Goal: Task Accomplishment & Management: Manage account settings

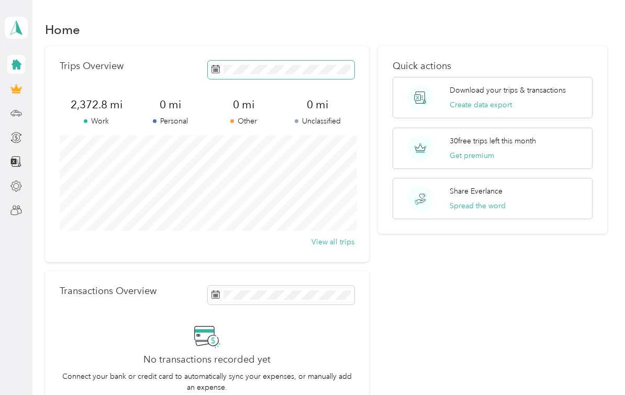
click at [224, 75] on span at bounding box center [281, 70] width 147 height 18
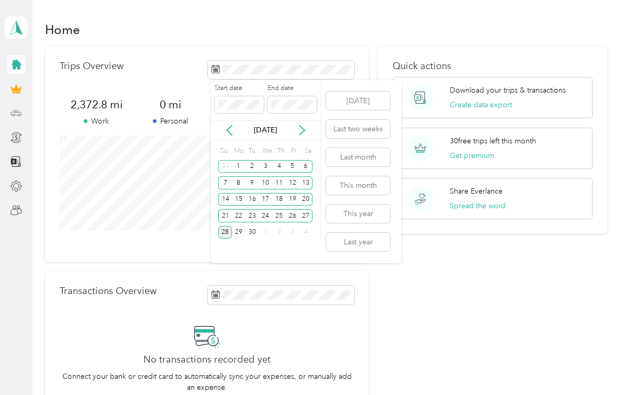
click at [11, 119] on div at bounding box center [16, 113] width 18 height 19
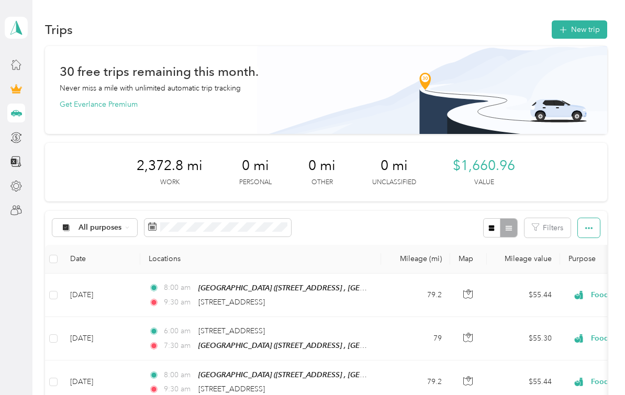
click at [599, 231] on button "button" at bounding box center [589, 227] width 22 height 19
click at [598, 234] on button "button" at bounding box center [589, 227] width 22 height 19
click at [16, 30] on icon at bounding box center [16, 27] width 16 height 15
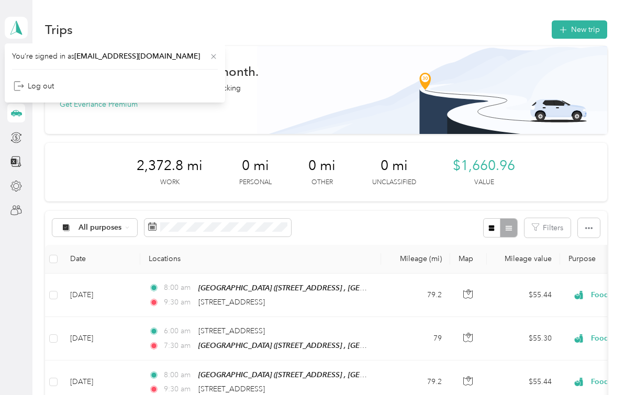
click at [211, 59] on icon at bounding box center [213, 56] width 5 height 5
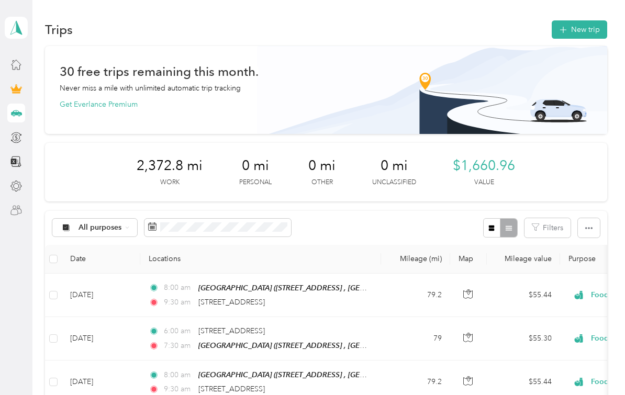
click at [8, 218] on div at bounding box center [16, 210] width 18 height 19
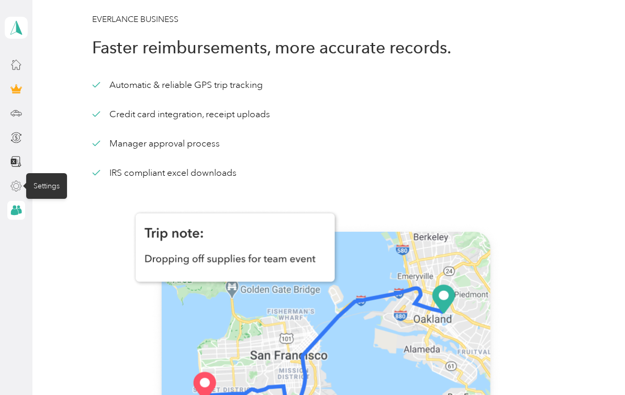
click at [13, 190] on icon at bounding box center [16, 186] width 10 height 10
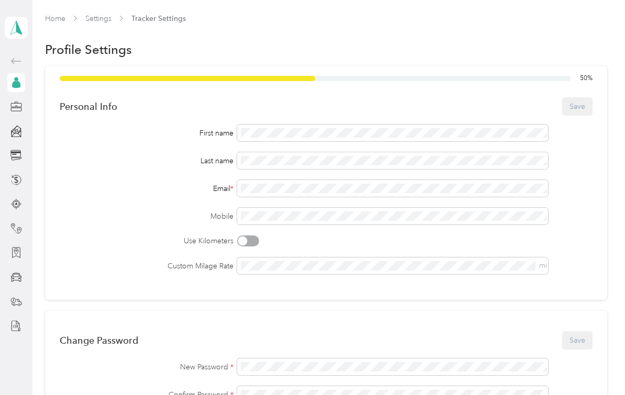
click at [16, 83] on icon at bounding box center [16, 84] width 8 height 7
click at [18, 84] on icon at bounding box center [16, 84] width 8 height 7
click at [17, 64] on icon at bounding box center [16, 61] width 13 height 13
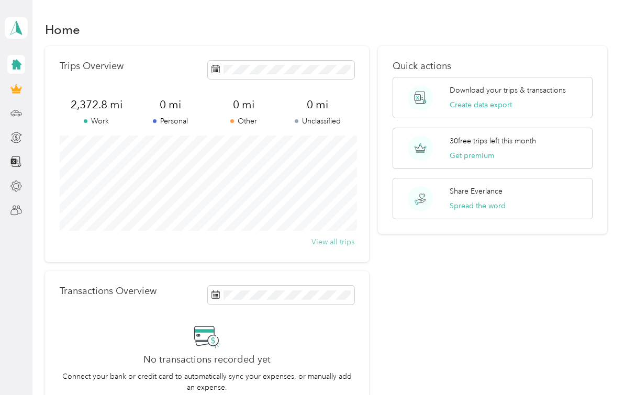
click at [348, 246] on button "View all trips" at bounding box center [333, 242] width 43 height 11
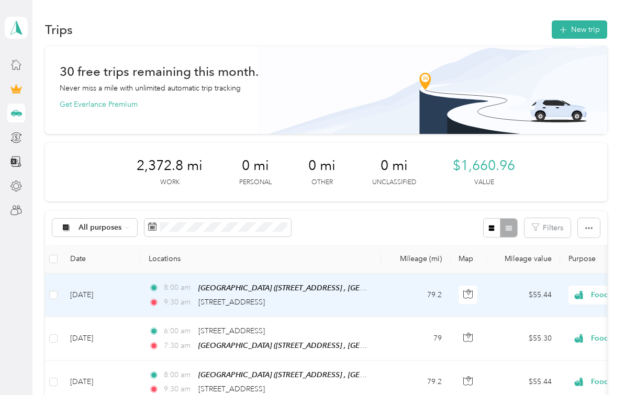
click at [360, 297] on div "9:30 am 23772 Cloverleaf Way, Murrieta" at bounding box center [259, 303] width 220 height 12
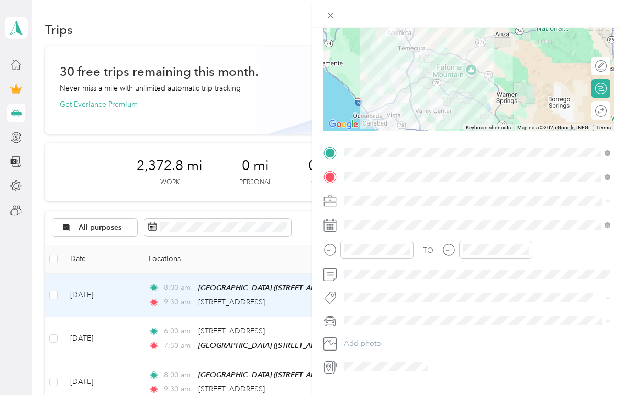
scroll to position [19, 0]
click at [494, 262] on button "Add tag Vending Machine" at bounding box center [477, 271] width 101 height 18
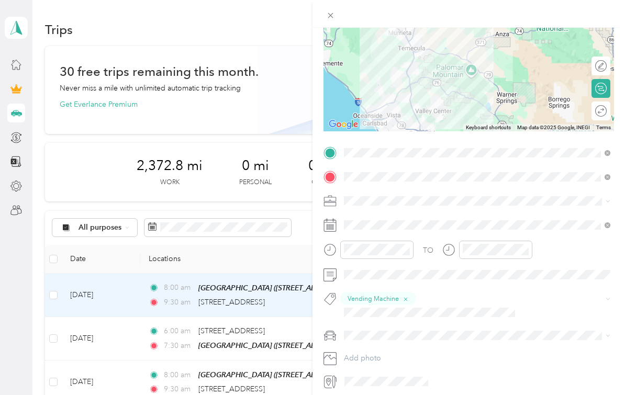
click at [216, 321] on div "Trip details Save This trip cannot be edited because it is either under review,…" at bounding box center [312, 197] width 625 height 395
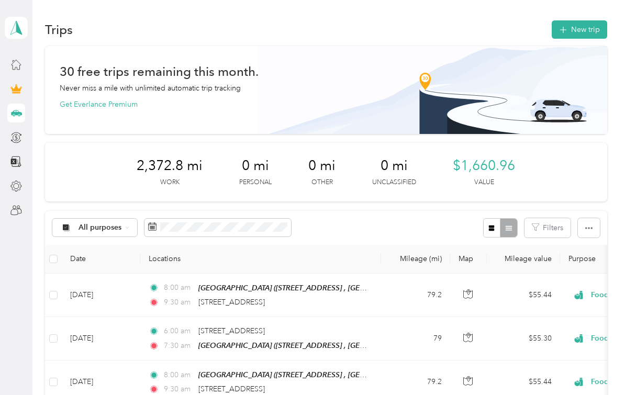
click at [383, 323] on td "79" at bounding box center [415, 338] width 69 height 43
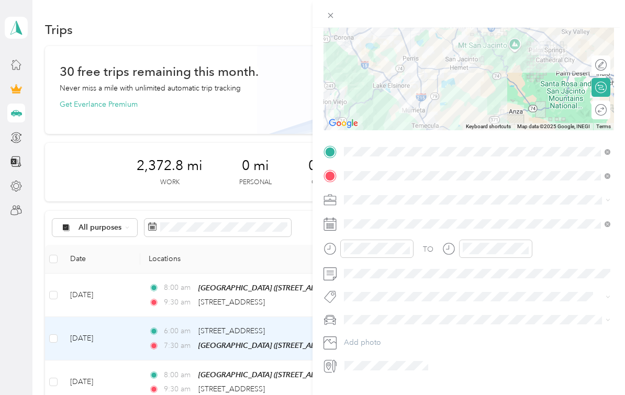
scroll to position [106, 0]
click at [602, 65] on icon at bounding box center [600, 65] width 5 height 5
click at [605, 65] on icon at bounding box center [601, 66] width 12 height 12
click at [331, 18] on icon at bounding box center [330, 15] width 9 height 9
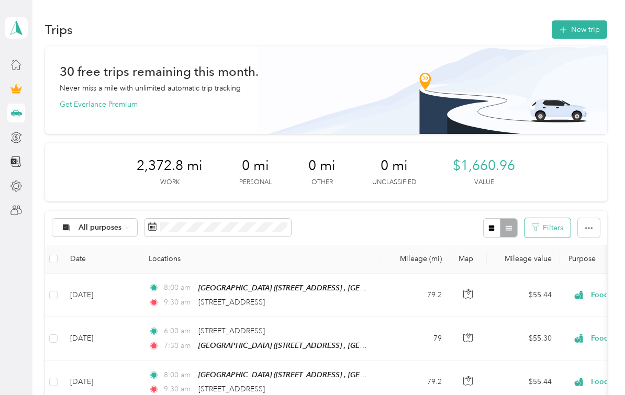
click at [561, 224] on button "Filters" at bounding box center [548, 227] width 46 height 19
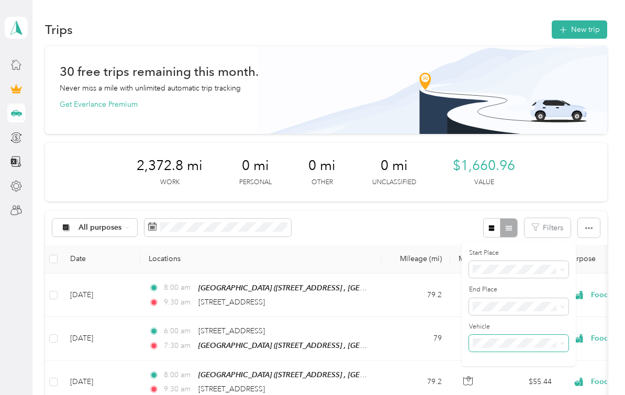
click at [562, 346] on icon at bounding box center [562, 343] width 5 height 5
click at [441, 235] on div "All purposes Filters" at bounding box center [326, 228] width 562 height 34
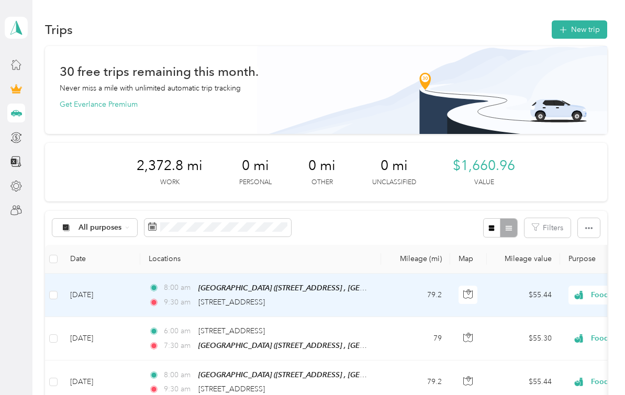
click at [368, 301] on div "9:30 am 23772 Cloverleaf Way, Murrieta" at bounding box center [259, 303] width 220 height 12
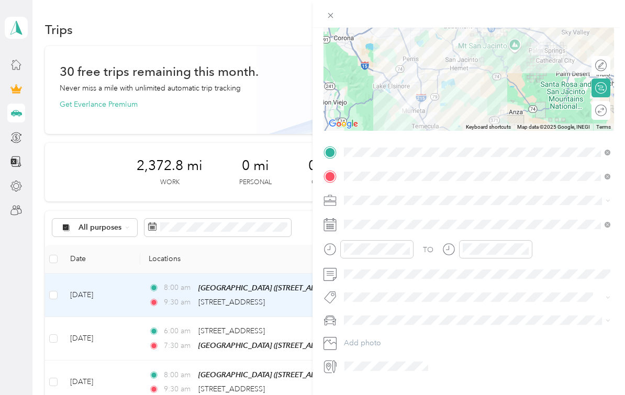
scroll to position [106, 0]
click at [333, 323] on icon at bounding box center [330, 321] width 13 height 13
click at [332, 20] on icon at bounding box center [330, 15] width 9 height 9
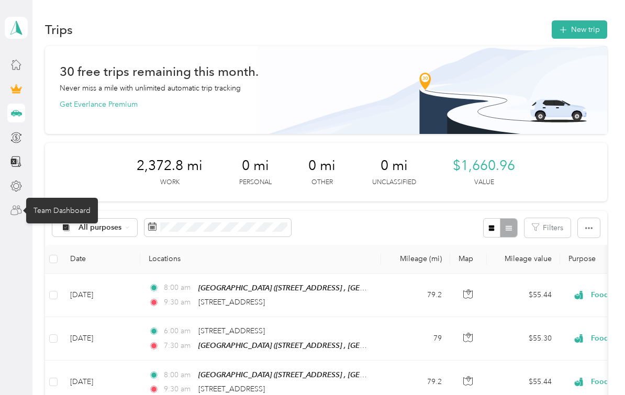
click at [16, 208] on icon at bounding box center [16, 211] width 12 height 12
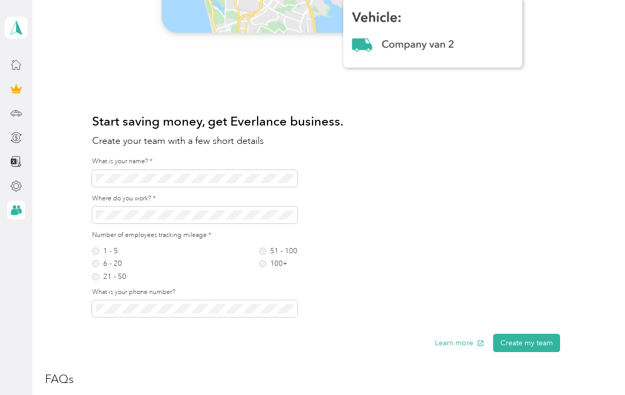
scroll to position [472, 0]
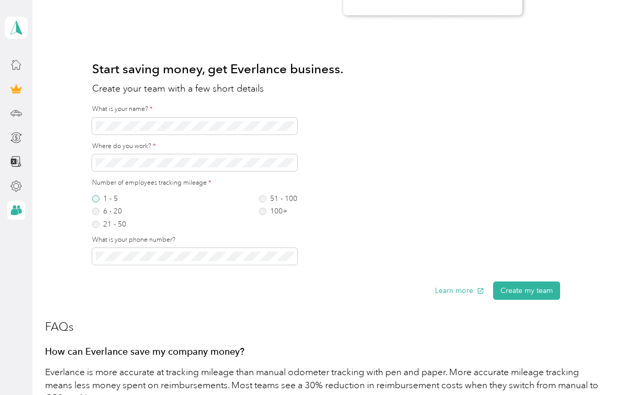
click at [99, 199] on label "1 - 5" at bounding box center [109, 198] width 34 height 7
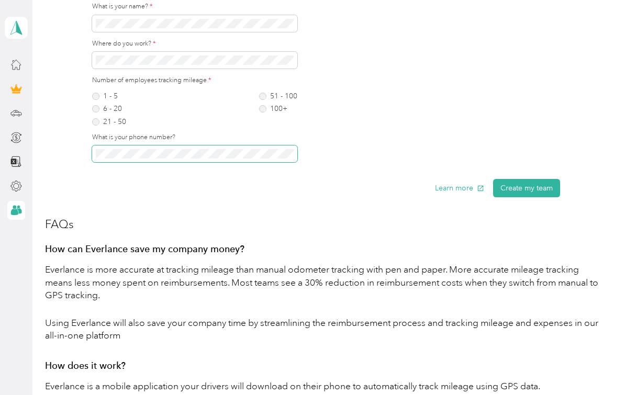
scroll to position [575, 0]
click at [539, 188] on button "Create my team" at bounding box center [526, 188] width 67 height 18
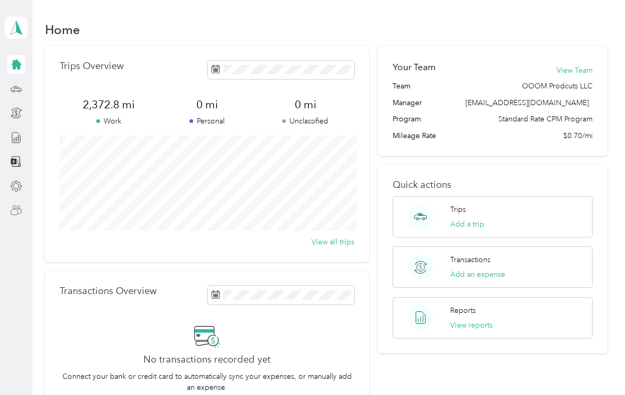
click at [9, 218] on div at bounding box center [16, 210] width 18 height 19
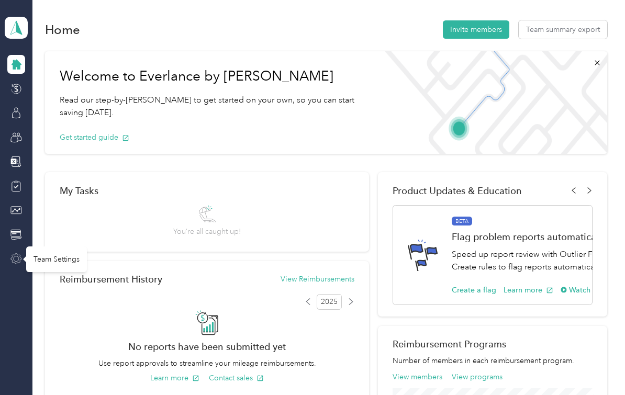
click at [18, 259] on icon at bounding box center [16, 259] width 12 height 12
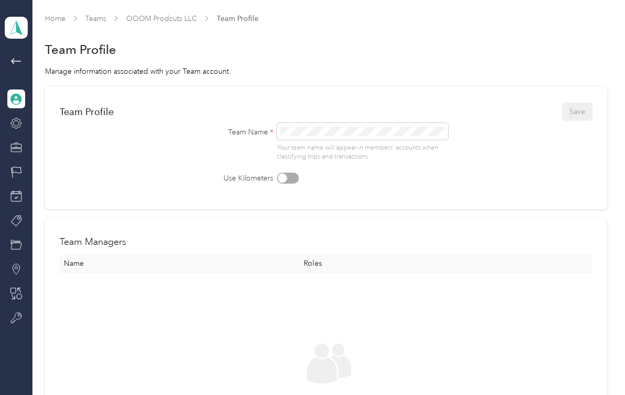
click at [585, 112] on div "Team Profile Save" at bounding box center [326, 112] width 532 height 22
click at [16, 64] on icon at bounding box center [16, 61] width 13 height 13
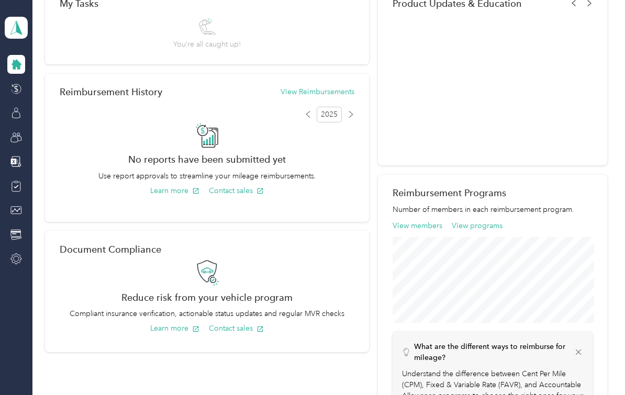
scroll to position [181, 0]
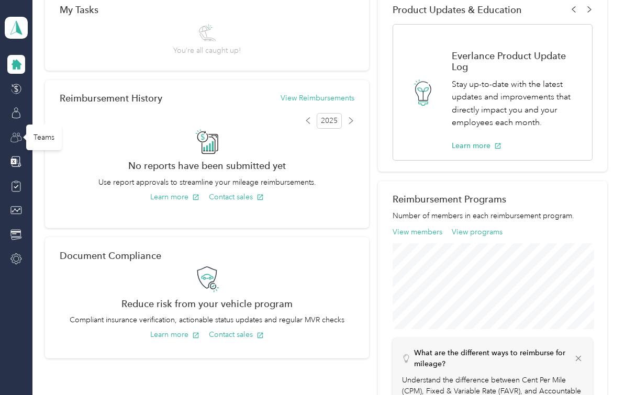
click at [15, 135] on icon at bounding box center [16, 138] width 12 height 12
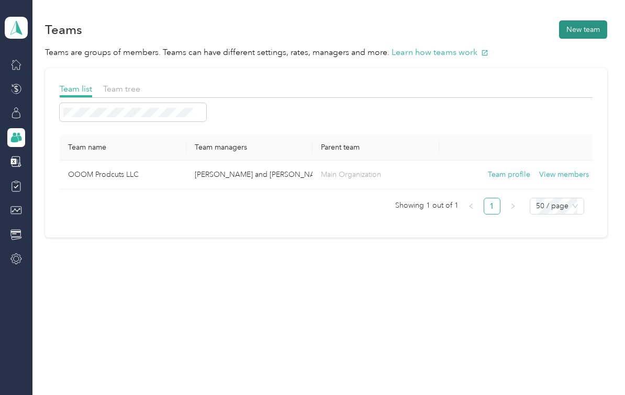
click at [588, 30] on button "New team" at bounding box center [583, 29] width 48 height 18
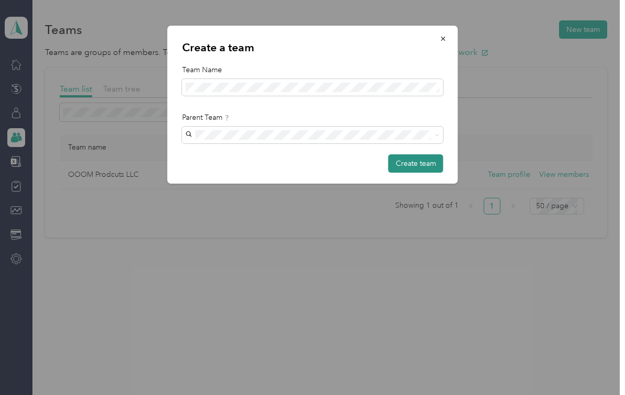
click at [429, 165] on button "Create team" at bounding box center [415, 163] width 55 height 18
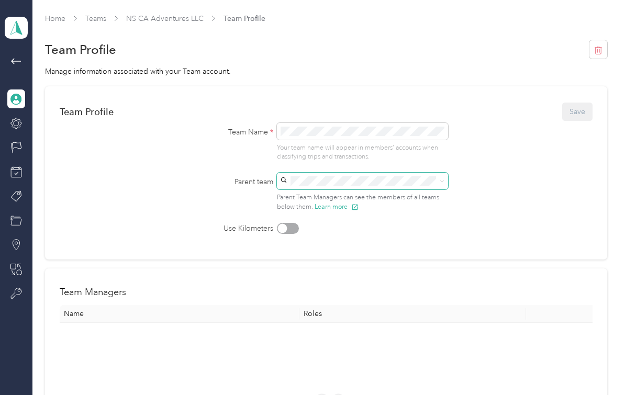
click at [447, 186] on span at bounding box center [362, 181] width 171 height 17
click at [441, 177] on span at bounding box center [440, 180] width 8 height 7
click at [584, 115] on div "Team Profile Save" at bounding box center [326, 112] width 532 height 22
click at [12, 64] on icon at bounding box center [16, 61] width 13 height 13
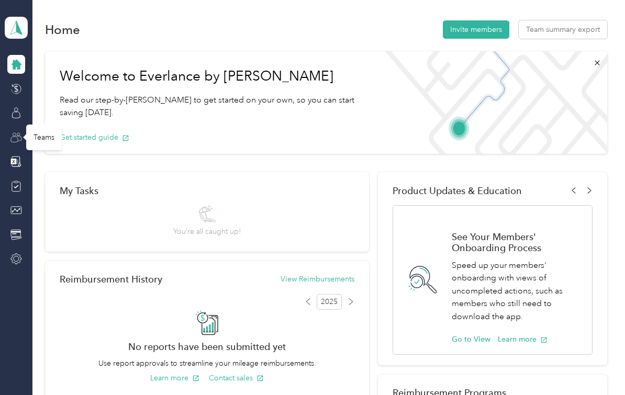
click at [16, 139] on icon at bounding box center [16, 138] width 12 height 12
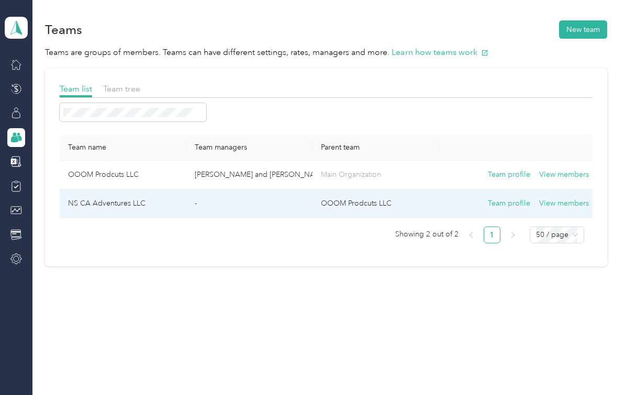
click at [225, 199] on td "-" at bounding box center [249, 204] width 127 height 29
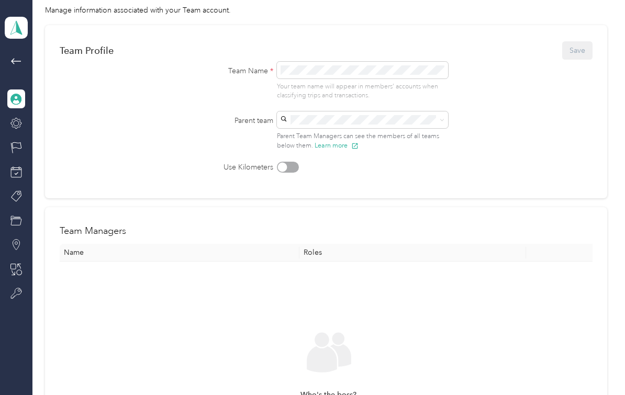
scroll to position [71, 0]
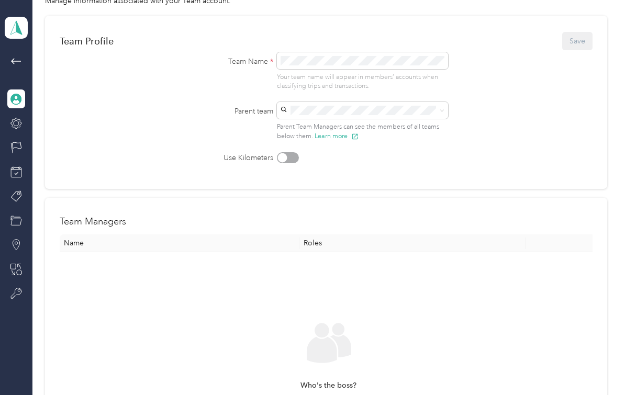
click at [127, 243] on th "Name" at bounding box center [180, 244] width 240 height 18
click at [97, 273] on div "Who's the boss? Add a manager for your team Add Manager" at bounding box center [328, 385] width 521 height 249
click at [75, 241] on th "Name" at bounding box center [180, 244] width 240 height 18
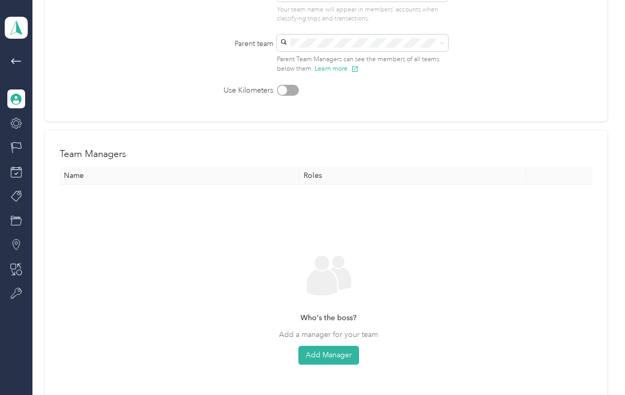
scroll to position [158, 0]
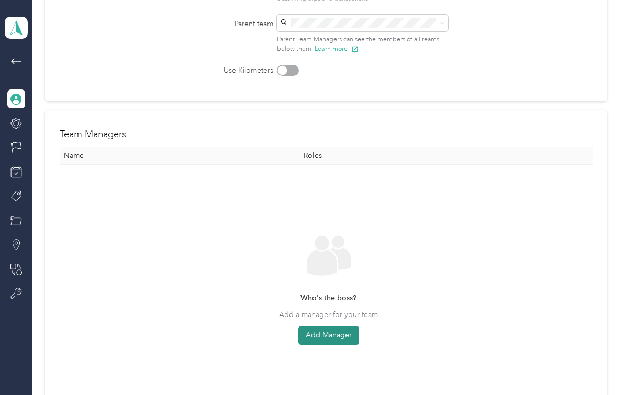
click at [336, 337] on button "Add Manager" at bounding box center [328, 335] width 61 height 19
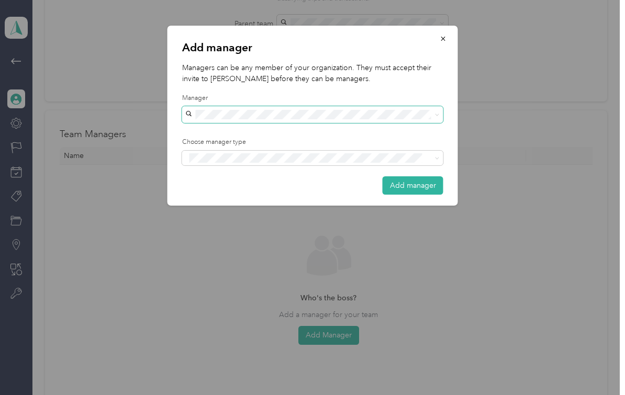
click at [293, 119] on span at bounding box center [312, 114] width 261 height 17
click at [562, 79] on div "Add manager Managers can be any member of your organization. They must accept t…" at bounding box center [458, 117] width 291 height 183
click at [442, 38] on icon "button" at bounding box center [443, 39] width 4 height 4
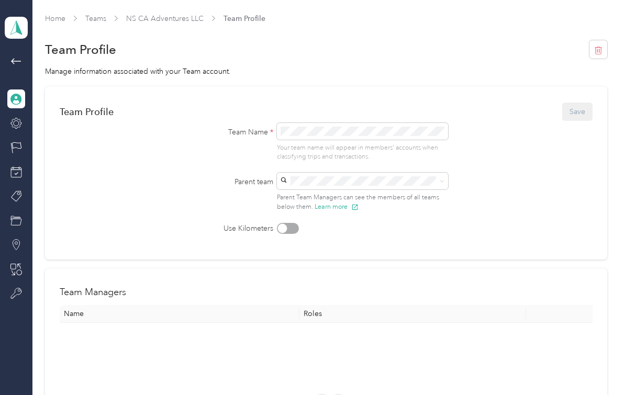
scroll to position [0, 0]
click at [17, 61] on icon at bounding box center [16, 61] width 10 height 6
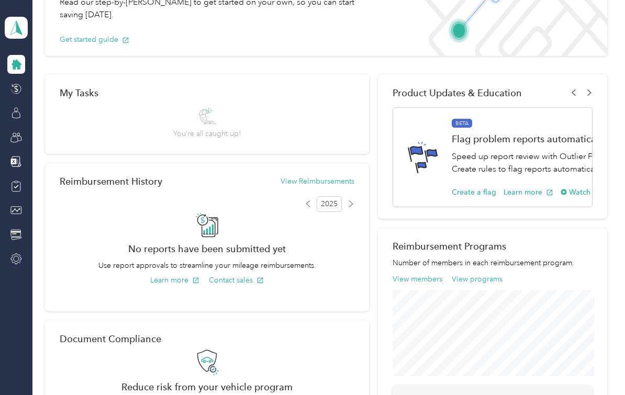
scroll to position [56, 0]
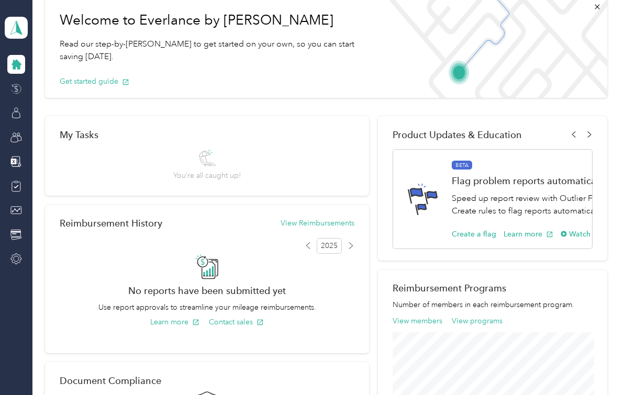
click at [9, 91] on div at bounding box center [16, 89] width 18 height 19
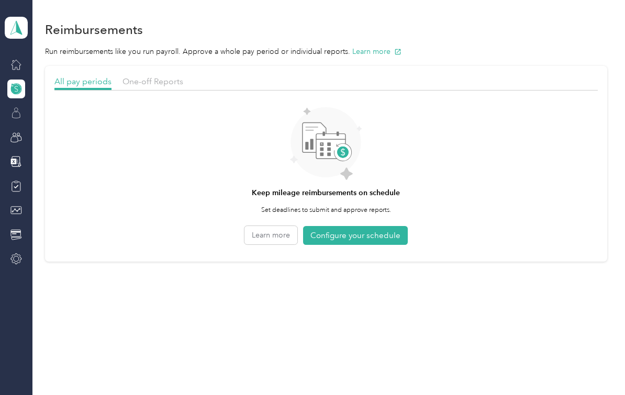
click at [18, 114] on icon at bounding box center [16, 113] width 12 height 12
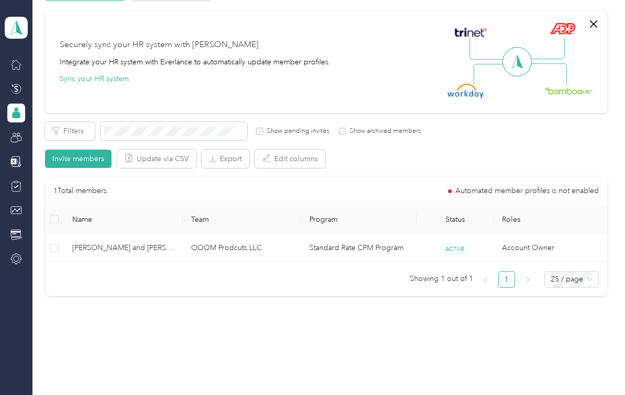
scroll to position [73, 0]
click at [15, 143] on div at bounding box center [16, 137] width 18 height 19
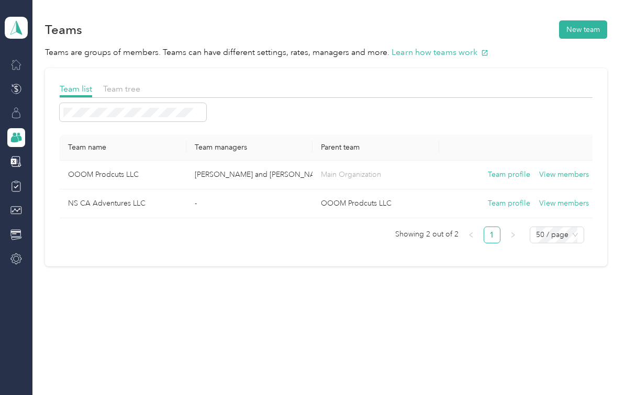
click at [16, 66] on icon at bounding box center [16, 65] width 12 height 12
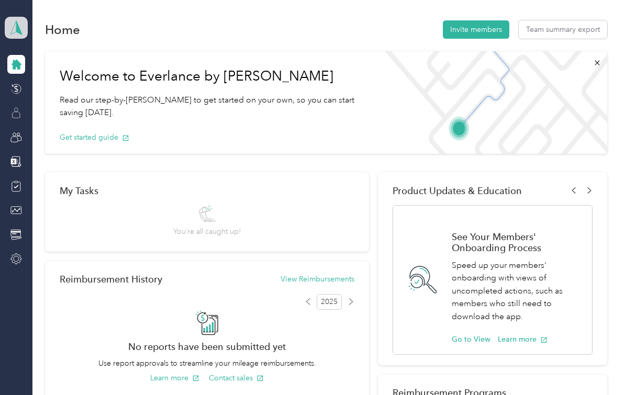
click at [17, 29] on polygon at bounding box center [19, 27] width 6 height 14
click at [56, 90] on div "Team dashboard Personal dashboard Log out" at bounding box center [115, 110] width 206 height 66
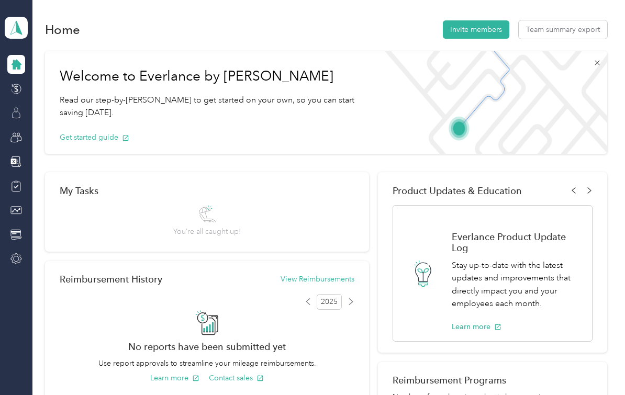
click at [599, 64] on icon at bounding box center [597, 63] width 8 height 8
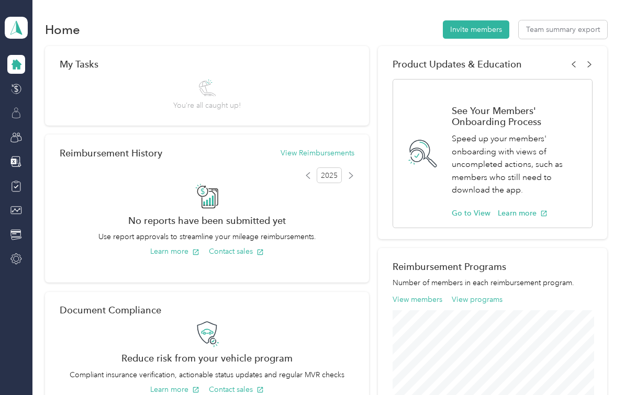
click at [19, 66] on icon at bounding box center [17, 65] width 10 height 10
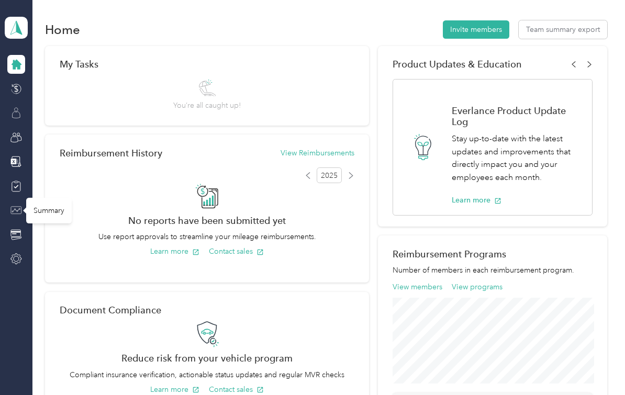
click at [18, 208] on icon at bounding box center [16, 211] width 12 height 12
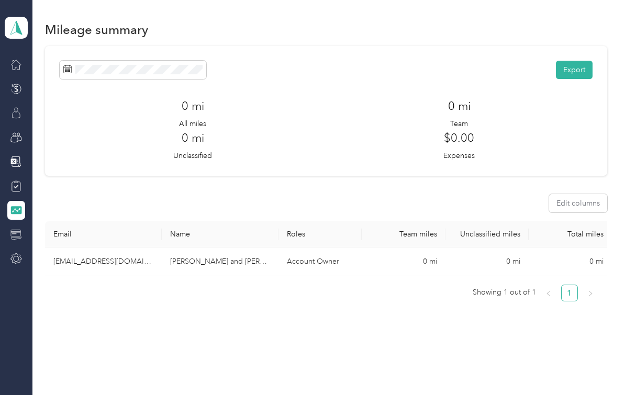
click at [17, 236] on icon at bounding box center [16, 235] width 12 height 12
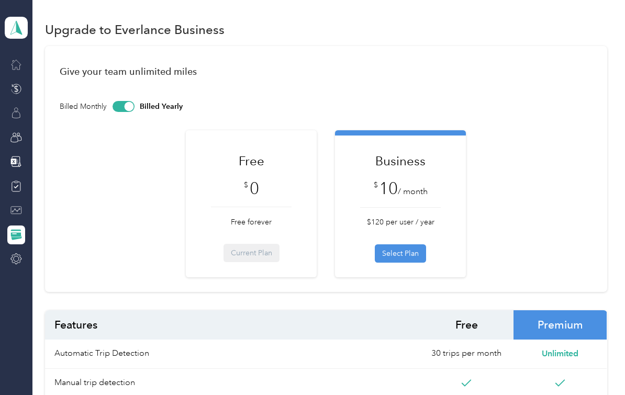
click at [17, 70] on icon at bounding box center [16, 64] width 9 height 9
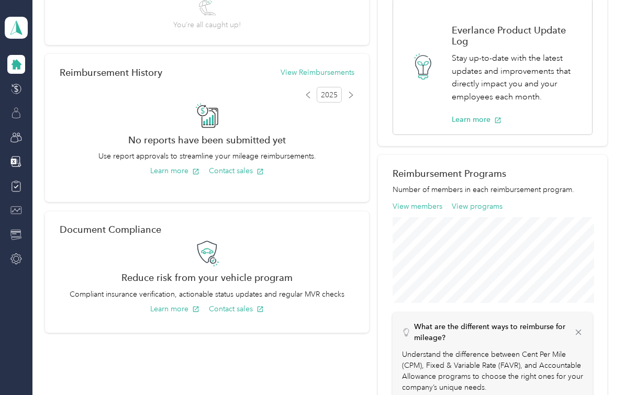
scroll to position [81, 0]
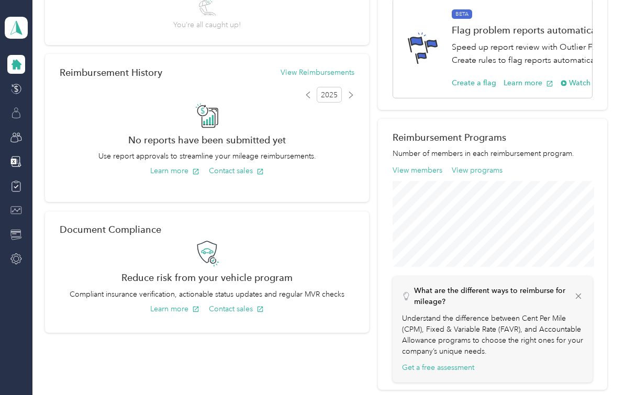
click at [19, 72] on div at bounding box center [16, 64] width 18 height 19
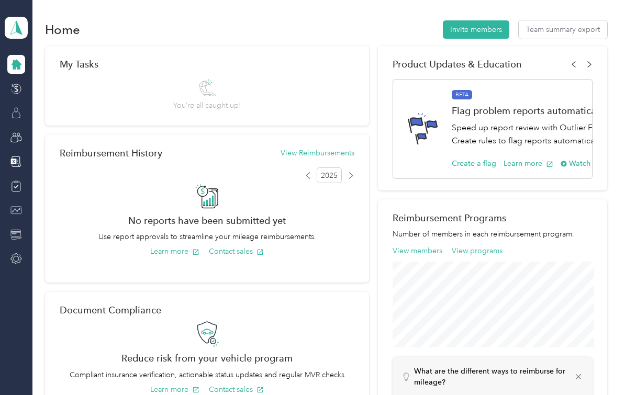
scroll to position [58, 0]
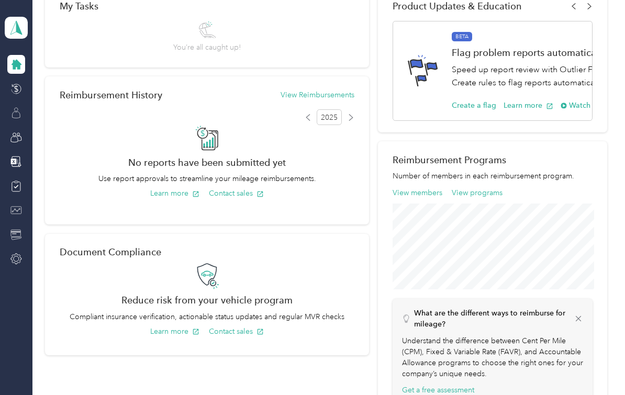
click at [583, 320] on icon at bounding box center [578, 318] width 9 height 9
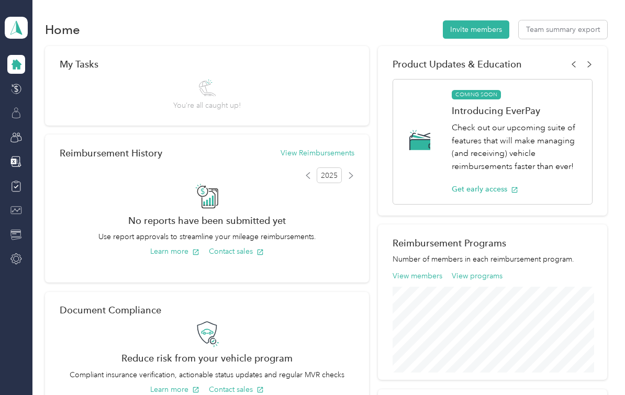
scroll to position [0, 0]
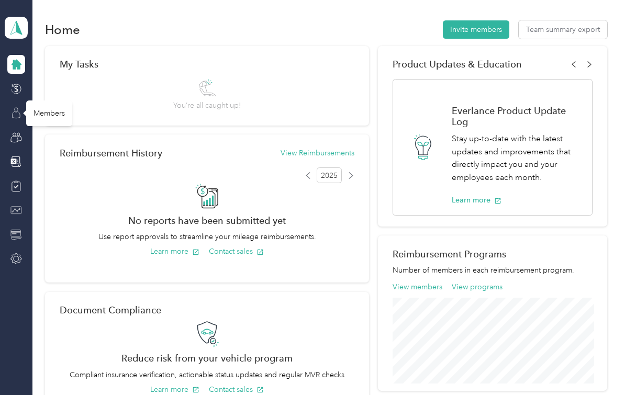
click at [18, 113] on icon at bounding box center [16, 113] width 12 height 12
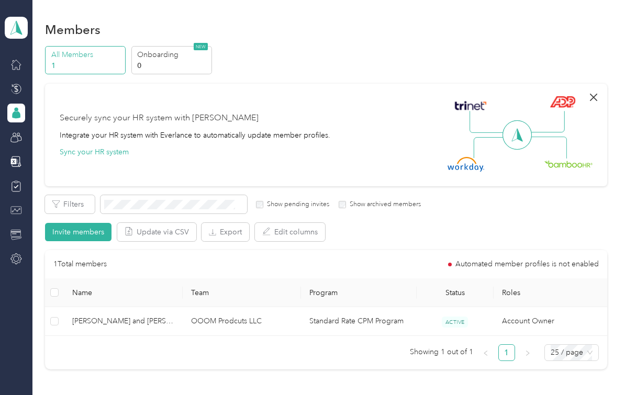
click at [596, 96] on icon "button" at bounding box center [593, 97] width 13 height 13
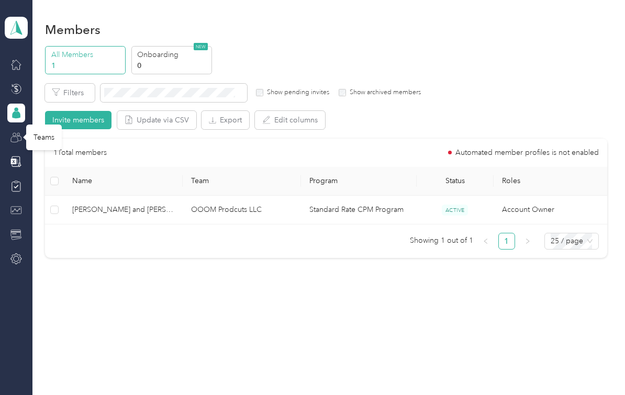
click at [20, 141] on icon at bounding box center [16, 138] width 12 height 12
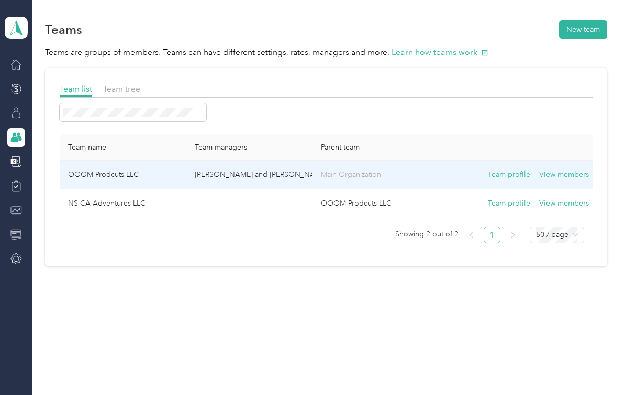
click at [92, 177] on td "OOOM Prodcuts LLC" at bounding box center [123, 175] width 127 height 29
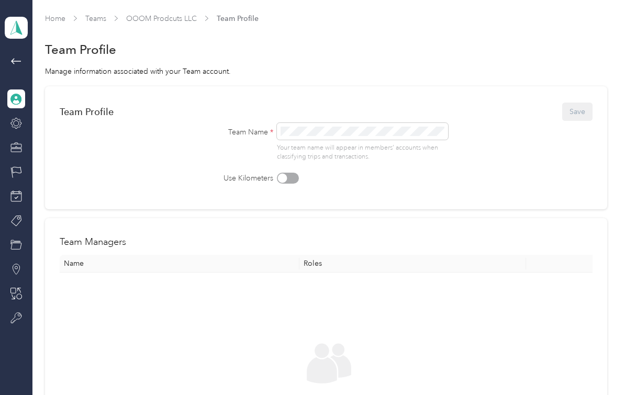
click at [58, 24] on span "Home" at bounding box center [55, 18] width 20 height 11
click at [53, 16] on link "Home" at bounding box center [55, 18] width 20 height 9
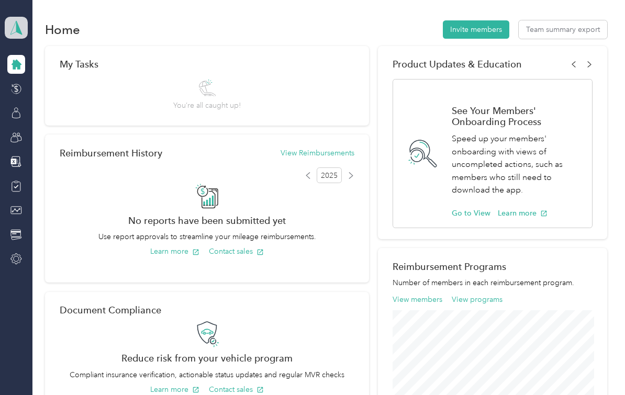
click at [13, 29] on icon at bounding box center [16, 27] width 16 height 15
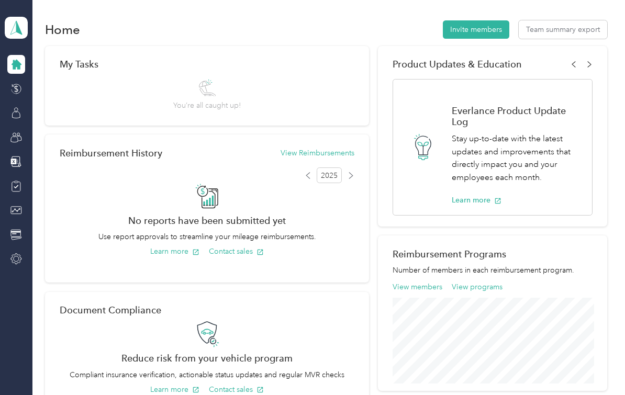
click at [48, 111] on div "Personal dashboard" at bounding box center [115, 106] width 206 height 18
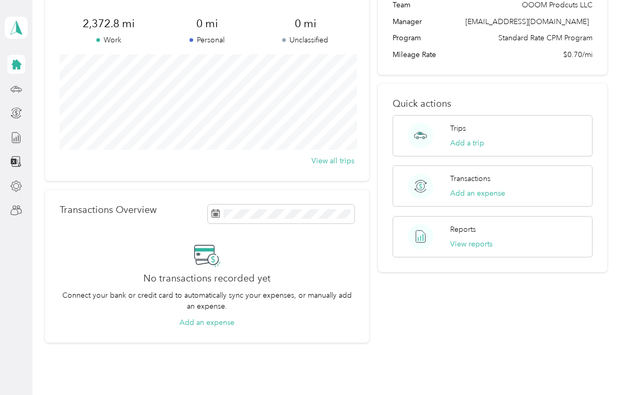
scroll to position [80, 0]
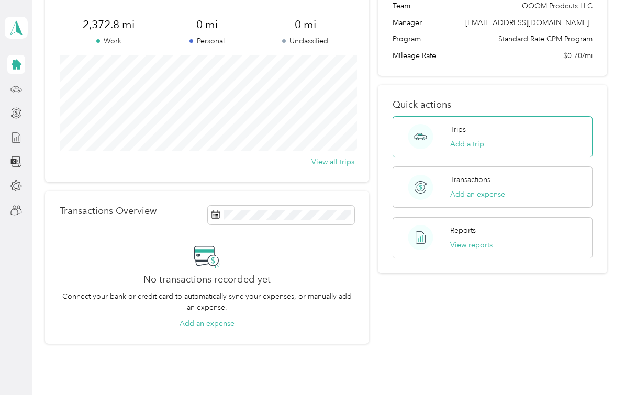
click at [453, 134] on p "Trips" at bounding box center [458, 129] width 16 height 11
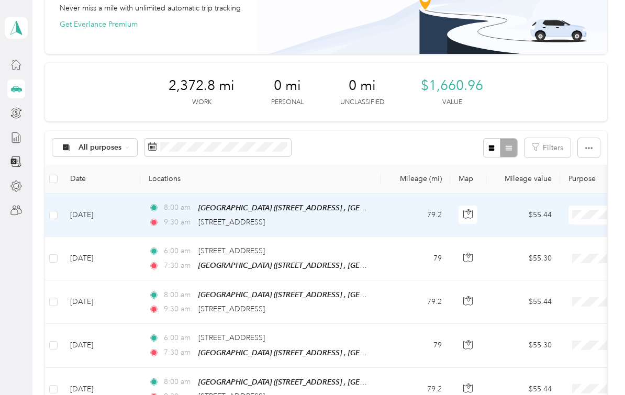
click at [344, 213] on div "[GEOGRAPHIC_DATA] ([STREET_ADDRESS] , [GEOGRAPHIC_DATA], [GEOGRAPHIC_DATA])" at bounding box center [283, 208] width 170 height 12
click at [292, 210] on span "[GEOGRAPHIC_DATA] ([STREET_ADDRESS] , [GEOGRAPHIC_DATA], [GEOGRAPHIC_DATA])" at bounding box center [349, 208] width 303 height 9
click at [358, 228] on td "8:00 am Palm Springs Art Mueseum (101 N Museum Dr, Palm Springs, CA, United Sta…" at bounding box center [260, 215] width 241 height 43
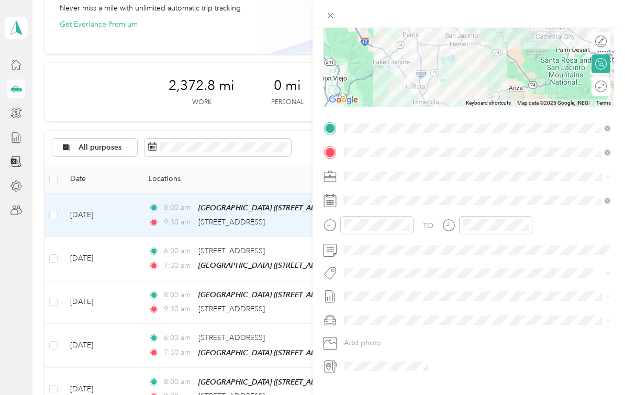
scroll to position [130, 0]
click at [99, 62] on div "Trip details Save This trip cannot be edited because it is either under review,…" at bounding box center [312, 197] width 625 height 395
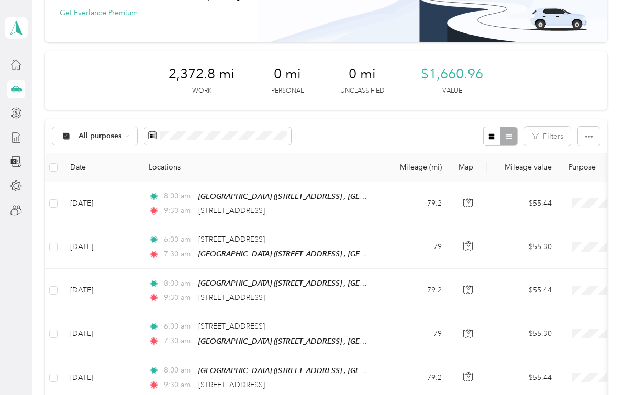
scroll to position [92, 0]
click at [498, 140] on button "button" at bounding box center [492, 135] width 18 height 19
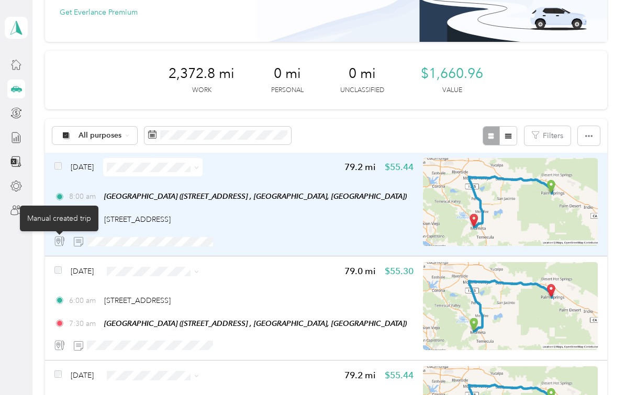
click at [55, 242] on icon at bounding box center [59, 241] width 10 height 10
click at [268, 251] on div "Apr 7, 2025 79.2 mi $55.44 8:00 am Palm Springs Art Mueseum (101 N Museum Dr, P…" at bounding box center [326, 205] width 562 height 104
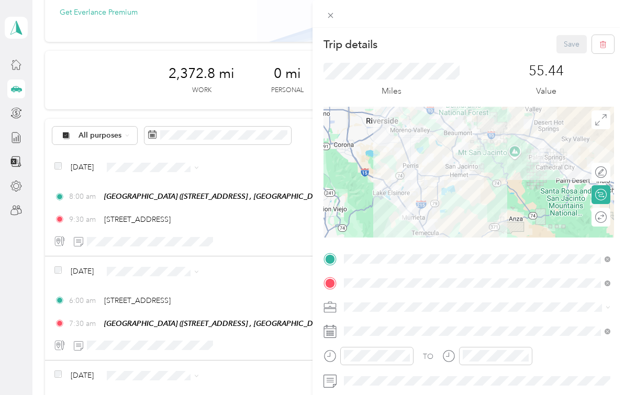
click at [284, 228] on div "Trip details Save This trip cannot be edited because it is either under review,…" at bounding box center [312, 197] width 625 height 395
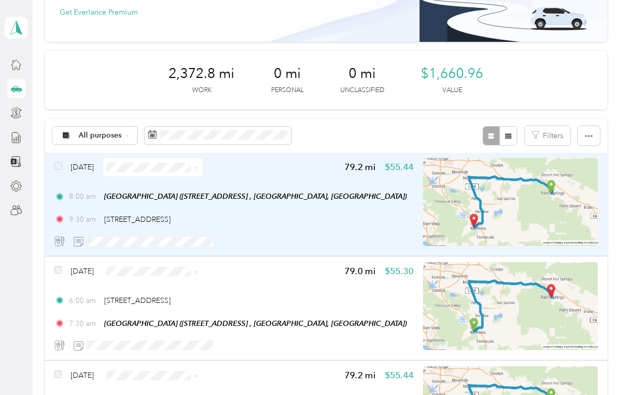
click at [249, 233] on div at bounding box center [233, 241] width 359 height 18
click at [59, 241] on icon at bounding box center [57, 241] width 5 height 7
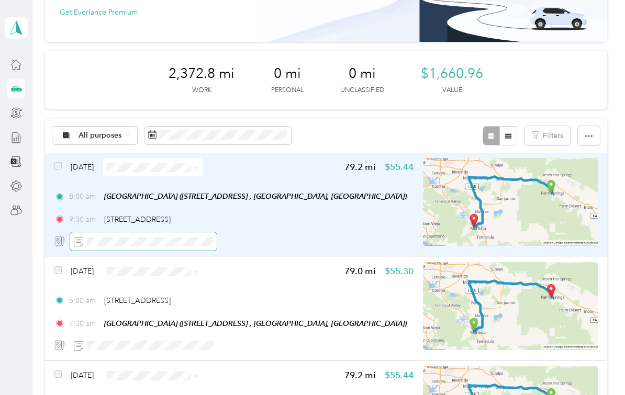
click at [79, 240] on icon at bounding box center [78, 241] width 9 height 9
click at [377, 239] on div at bounding box center [233, 241] width 359 height 18
click at [465, 227] on img at bounding box center [510, 202] width 175 height 88
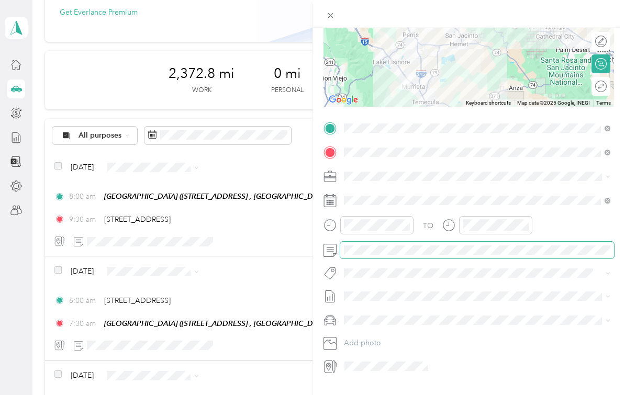
scroll to position [130, 0]
click at [18, 67] on div "Trip details Save This trip cannot be edited because it is either under review,…" at bounding box center [312, 197] width 625 height 395
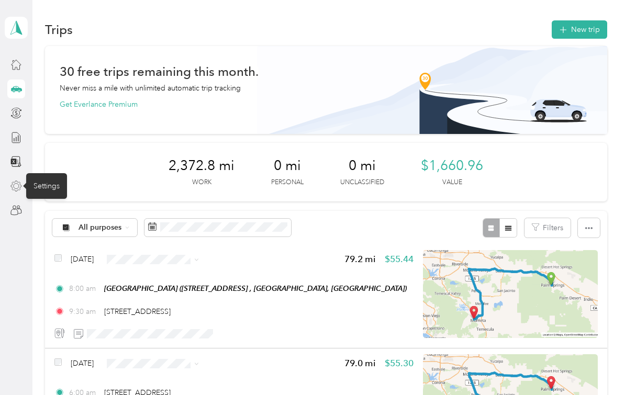
click at [18, 190] on icon at bounding box center [16, 186] width 10 height 10
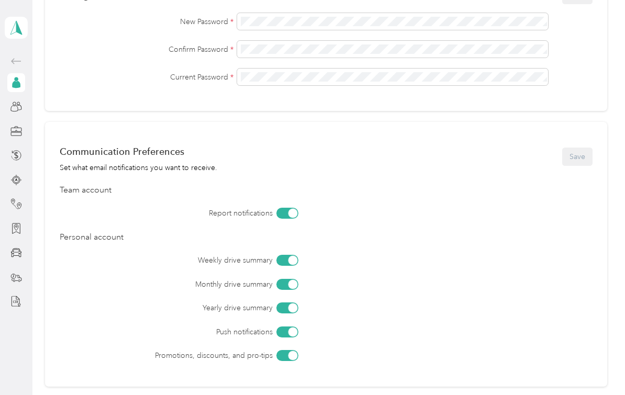
scroll to position [317, 0]
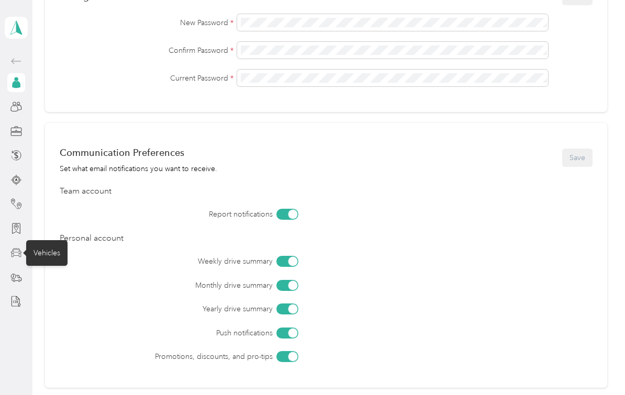
click at [17, 257] on icon at bounding box center [16, 253] width 12 height 12
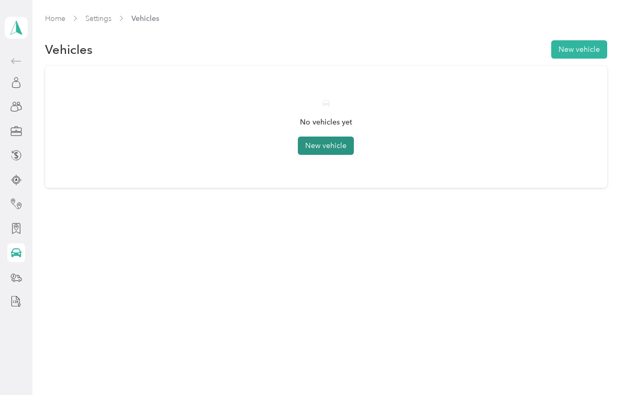
click at [350, 154] on button "New vehicle" at bounding box center [326, 146] width 56 height 18
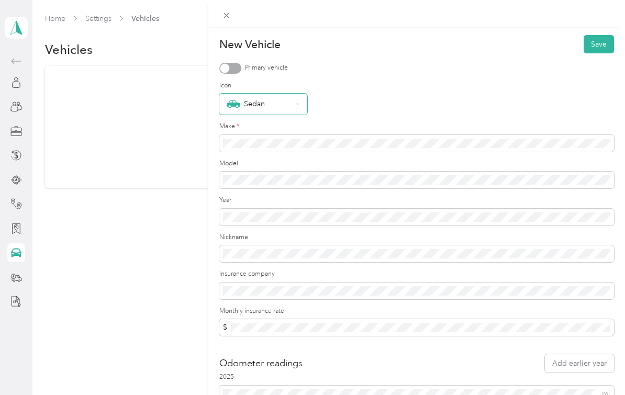
click at [294, 102] on div "Sedan" at bounding box center [263, 104] width 88 height 21
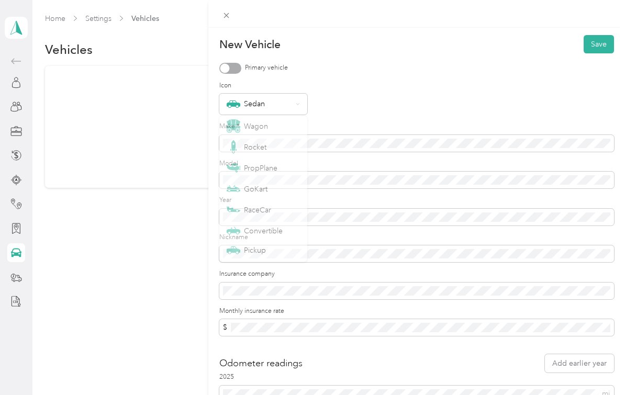
click at [234, 70] on div at bounding box center [230, 68] width 22 height 11
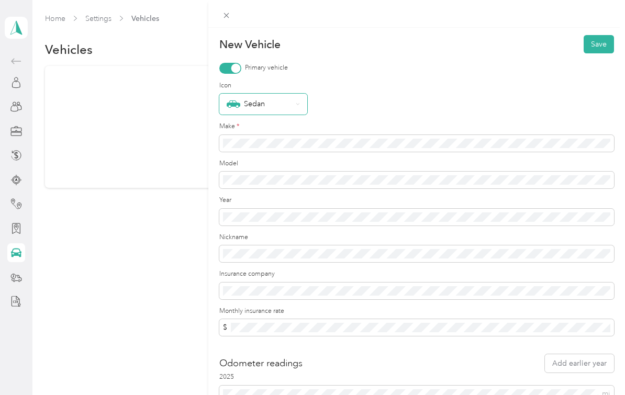
click at [299, 109] on div "Sedan" at bounding box center [263, 104] width 88 height 21
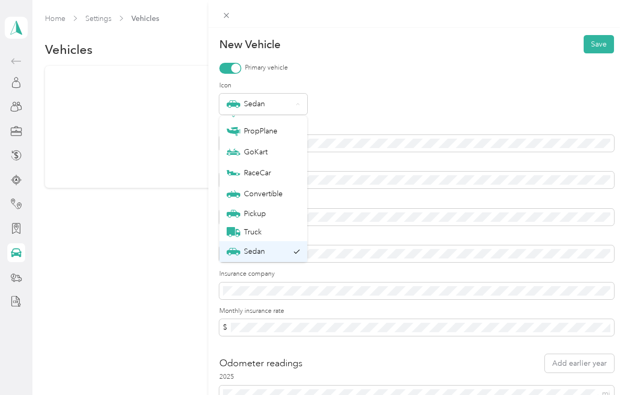
scroll to position [37, 0]
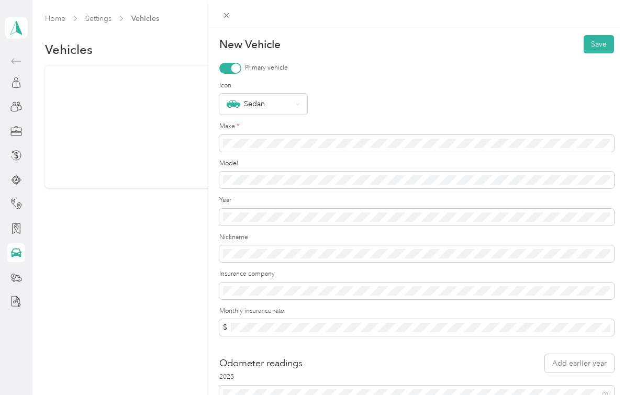
click at [262, 249] on div "Sedan" at bounding box center [258, 251] width 62 height 14
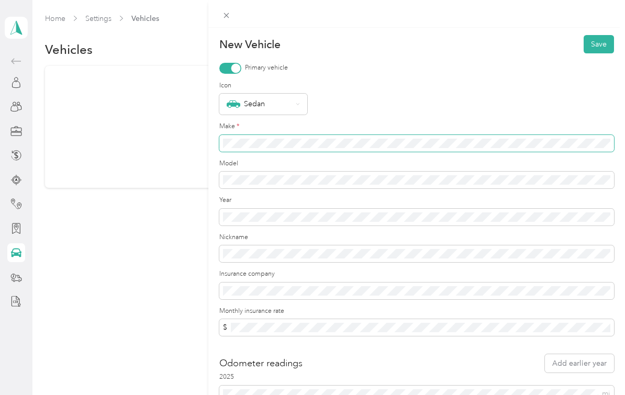
click at [276, 149] on span at bounding box center [416, 143] width 395 height 17
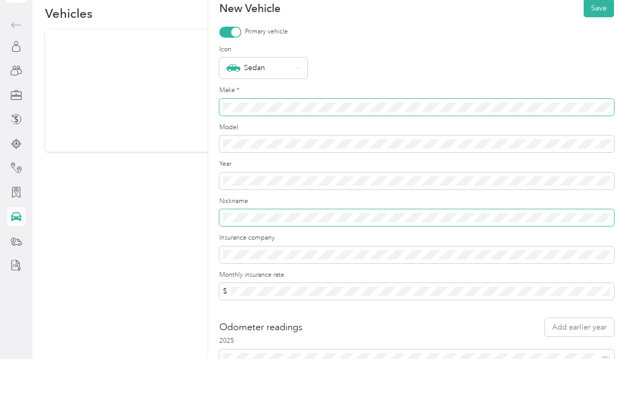
scroll to position [0, 0]
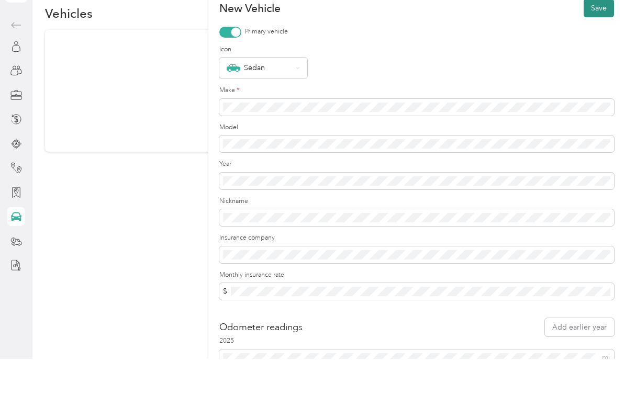
click at [606, 35] on button "Save" at bounding box center [599, 44] width 30 height 18
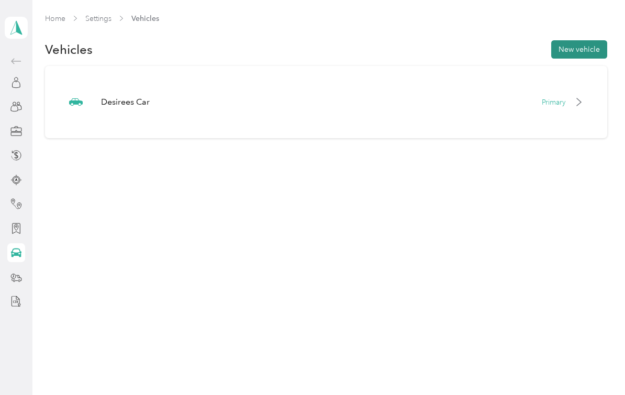
click at [595, 49] on button "New vehicle" at bounding box center [579, 49] width 56 height 18
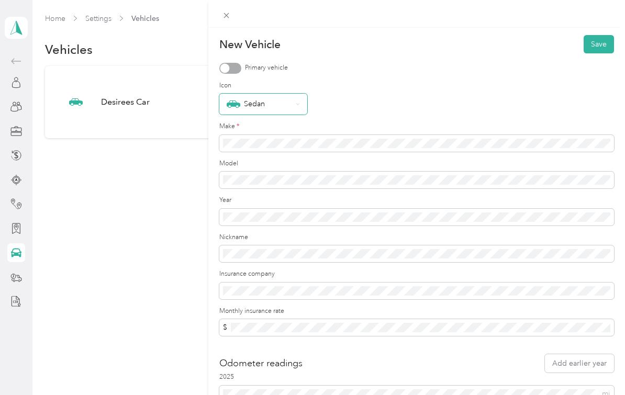
click at [294, 112] on div "Sedan" at bounding box center [263, 104] width 88 height 21
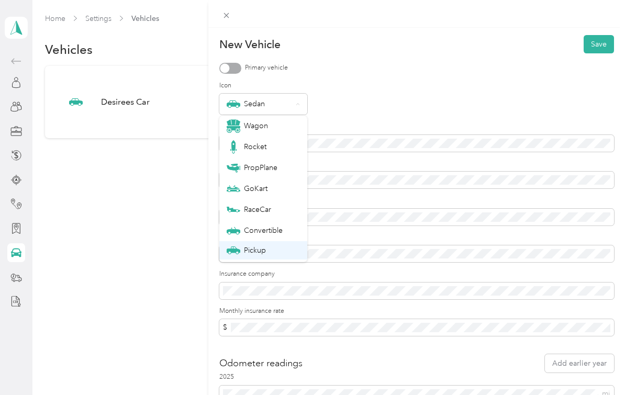
click at [268, 246] on div "Pickup" at bounding box center [263, 250] width 73 height 11
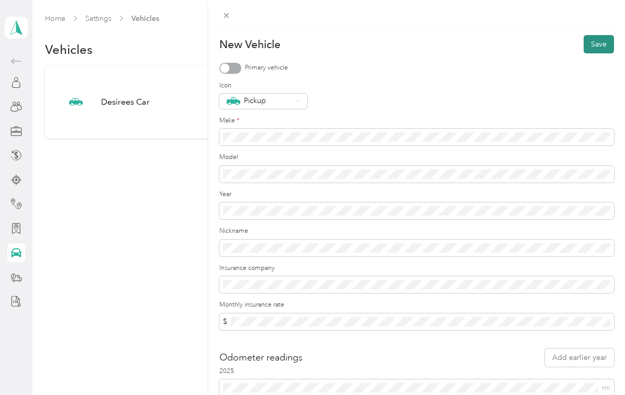
click at [606, 41] on button "Save" at bounding box center [599, 44] width 30 height 18
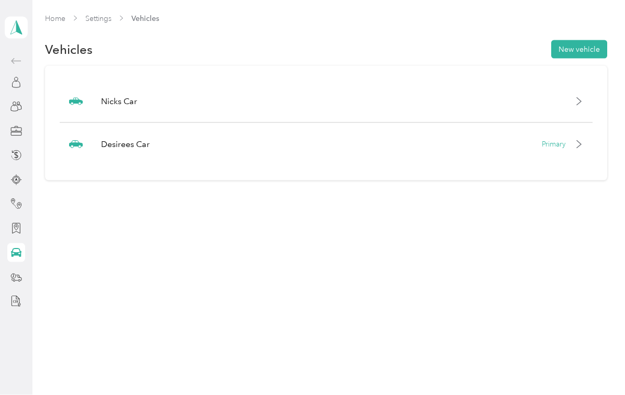
scroll to position [4, 0]
click at [15, 57] on icon at bounding box center [16, 61] width 13 height 13
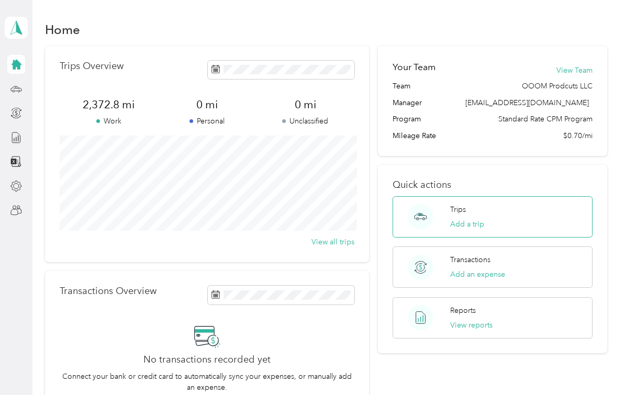
click at [577, 217] on div "Trips Add a trip" at bounding box center [492, 216] width 199 height 41
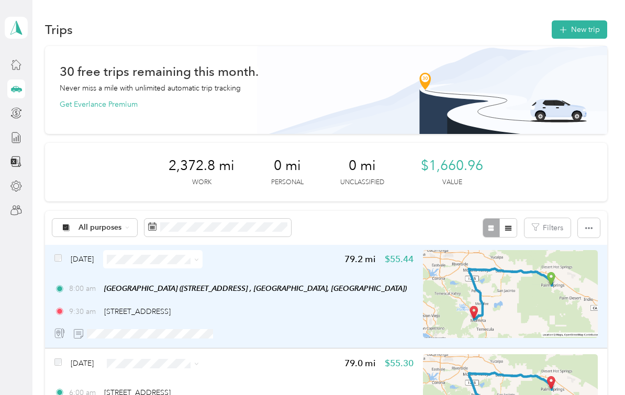
click at [352, 325] on div at bounding box center [233, 334] width 359 height 18
click at [384, 325] on div at bounding box center [233, 334] width 359 height 18
click at [386, 306] on div "9:30 am 23772 Cloverleaf Way, Murrieta" at bounding box center [233, 311] width 359 height 11
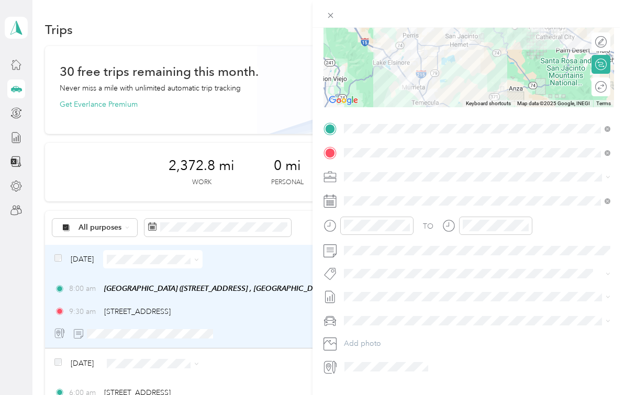
scroll to position [19, 0]
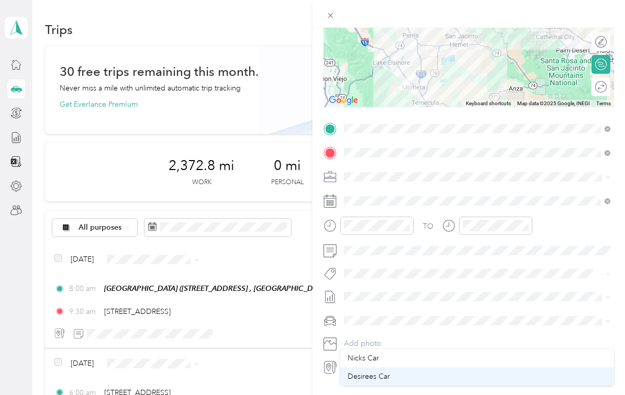
click at [393, 371] on div "Desirees Car" at bounding box center [477, 376] width 259 height 11
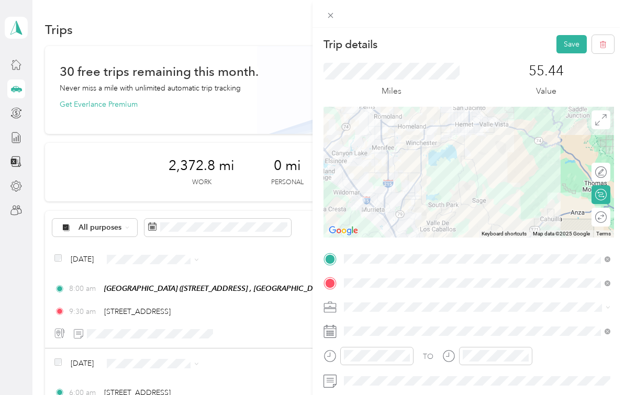
scroll to position [0, 0]
click at [575, 47] on button "Save" at bounding box center [572, 44] width 30 height 18
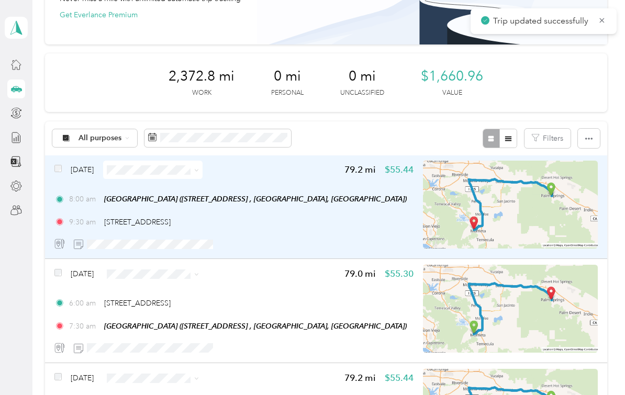
scroll to position [91, 0]
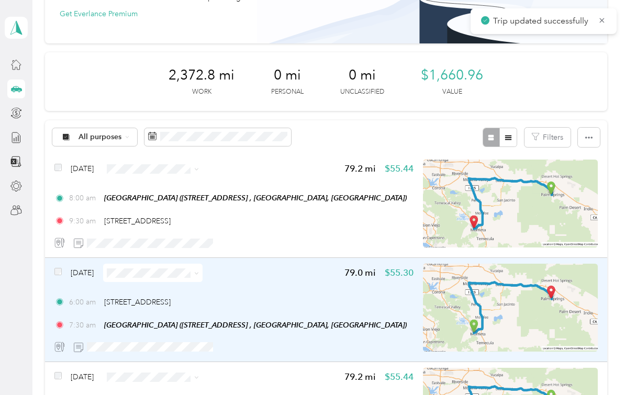
click at [284, 268] on div "Apr 5, 2025 79.0 mi $55.30 6:00 am 23772 Cloverleaf Way, Murrieta 7:30 am Palm …" at bounding box center [233, 310] width 359 height 93
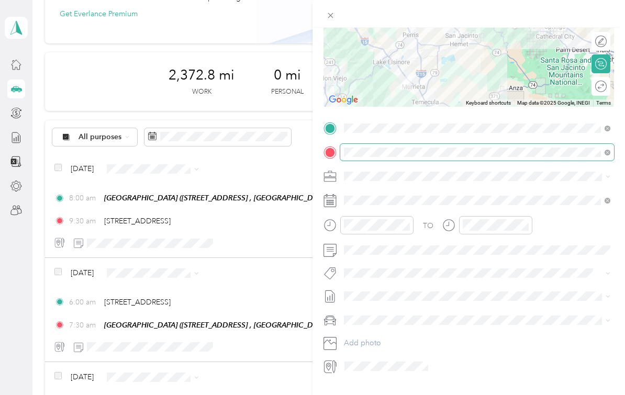
scroll to position [130, 0]
click at [384, 368] on li "Desirees Car" at bounding box center [477, 377] width 274 height 18
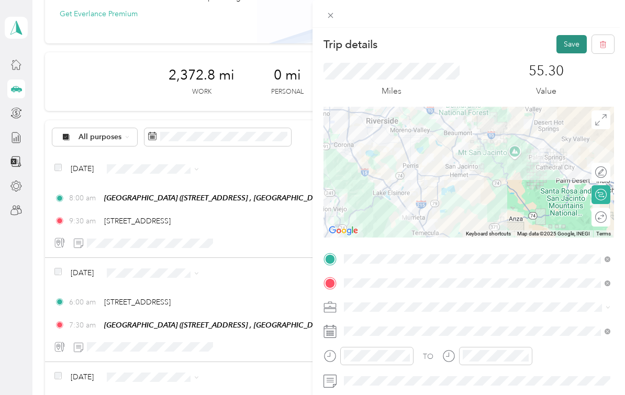
scroll to position [0, 0]
click at [571, 40] on button "Save" at bounding box center [572, 44] width 30 height 18
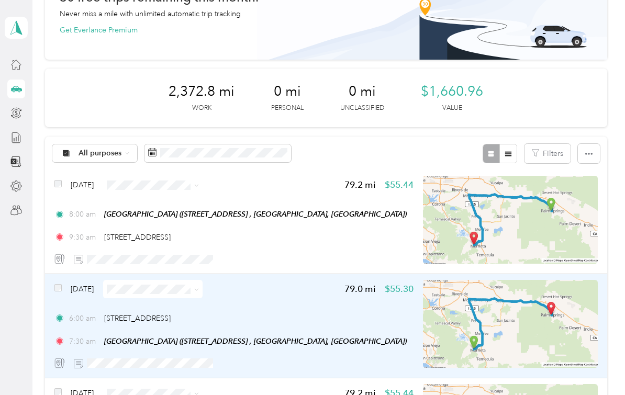
scroll to position [74, 0]
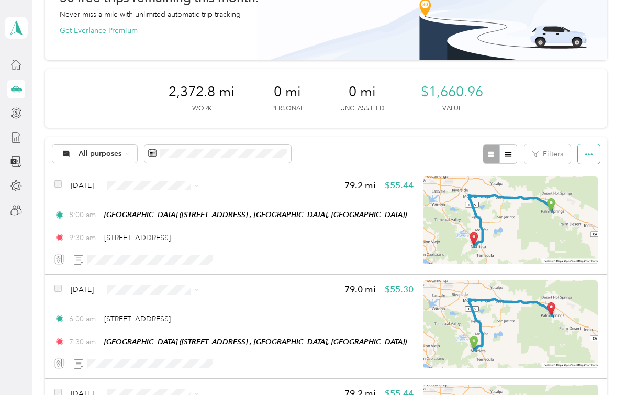
click at [593, 151] on icon "button" at bounding box center [588, 154] width 7 height 7
click at [580, 168] on div "Select all" at bounding box center [582, 173] width 29 height 11
click at [576, 169] on span "Select all" at bounding box center [582, 173] width 29 height 9
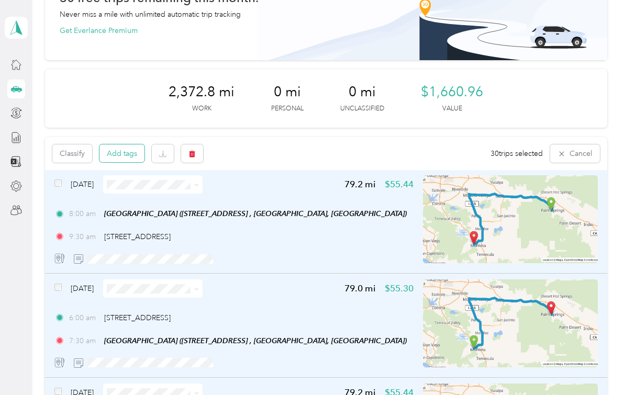
click at [126, 145] on button "Add tags" at bounding box center [121, 154] width 45 height 18
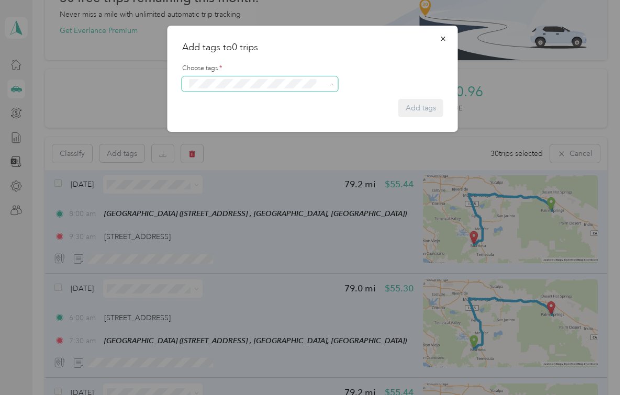
click at [310, 112] on div "No tags found" at bounding box center [260, 131] width 156 height 39
click at [447, 41] on button "button" at bounding box center [443, 38] width 22 height 18
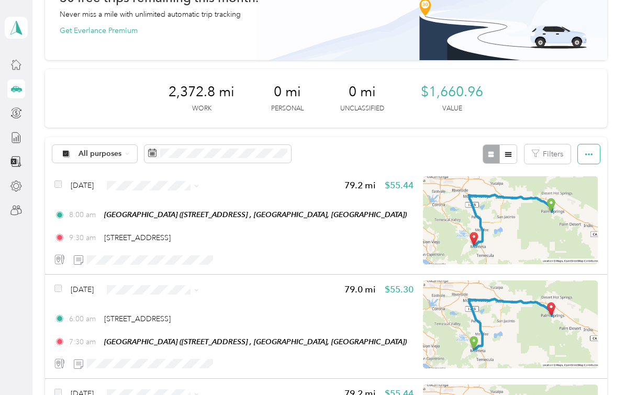
click at [590, 145] on button "button" at bounding box center [589, 154] width 22 height 19
click at [585, 169] on span "Select all" at bounding box center [582, 173] width 29 height 9
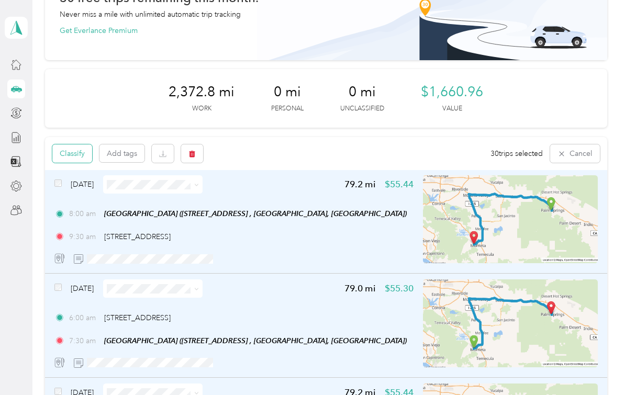
click at [84, 145] on button "Classify" at bounding box center [72, 154] width 40 height 18
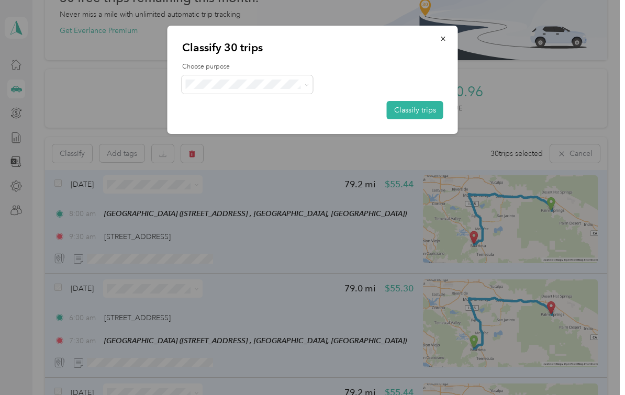
click at [248, 110] on ol "OOOM Prodcuts LLC Personal" at bounding box center [247, 128] width 131 height 37
click at [283, 88] on span at bounding box center [247, 84] width 131 height 18
click at [268, 112] on span "OOOM Prodcuts LLC" at bounding box center [256, 117] width 97 height 11
click at [422, 114] on button "Classify trips" at bounding box center [415, 110] width 57 height 18
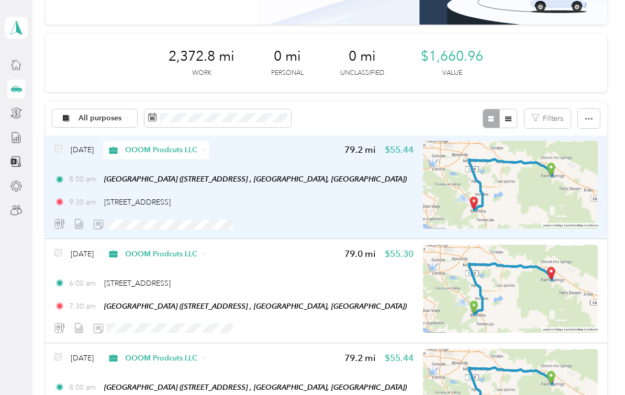
scroll to position [80, 0]
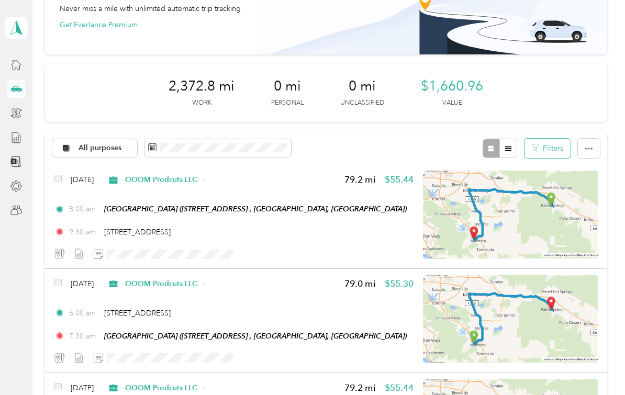
click at [554, 139] on button "Filters" at bounding box center [548, 148] width 46 height 19
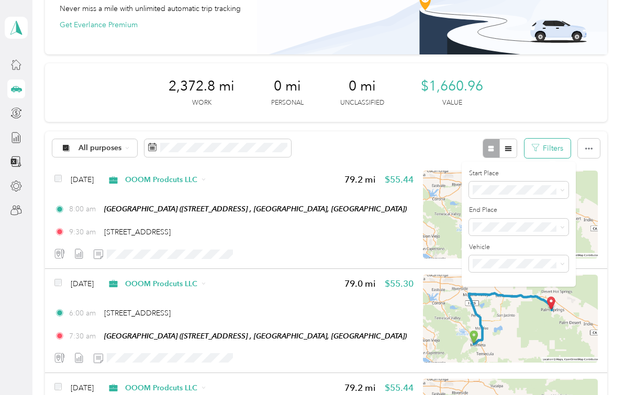
click at [554, 139] on button "Filters" at bounding box center [548, 148] width 46 height 19
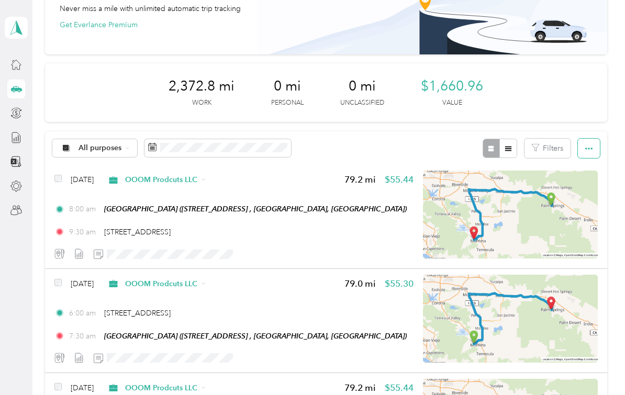
click at [592, 145] on icon "button" at bounding box center [588, 148] width 7 height 7
click at [585, 163] on span "Select all" at bounding box center [582, 167] width 29 height 9
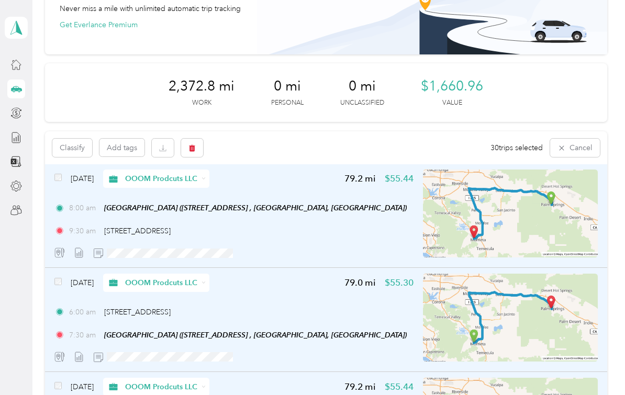
scroll to position [159, 0]
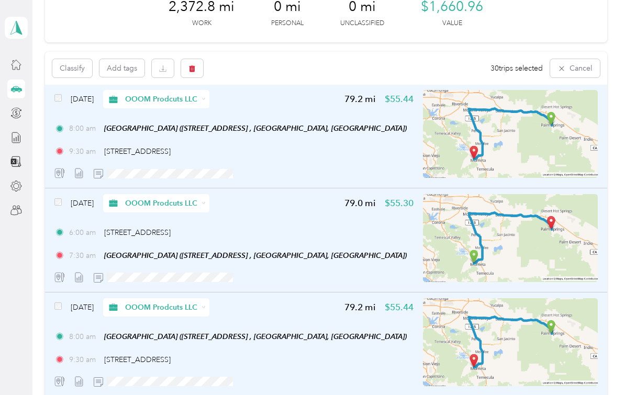
click at [248, 227] on div "6:00 am 23772 Cloverleaf Way, Murrieta 7:30 am Palm Springs Art Mueseum (101 N …" at bounding box center [233, 244] width 359 height 34
click at [115, 59] on button "Add tags" at bounding box center [121, 68] width 45 height 18
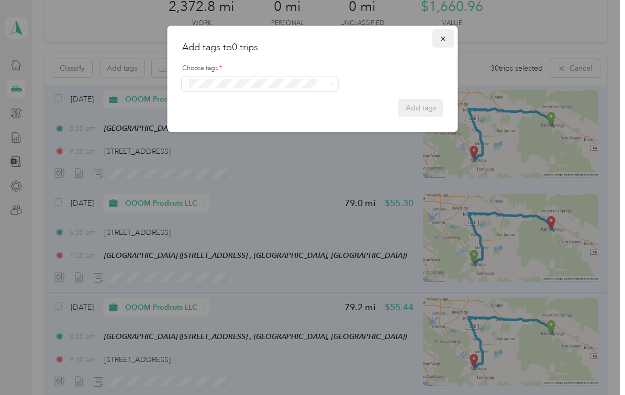
click at [442, 35] on icon "button" at bounding box center [443, 38] width 7 height 7
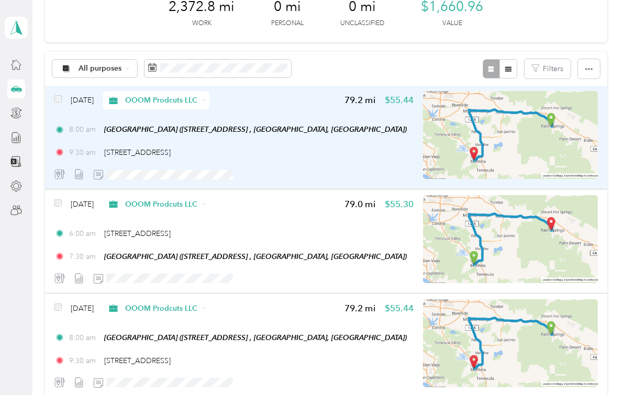
click at [447, 143] on img at bounding box center [510, 135] width 175 height 88
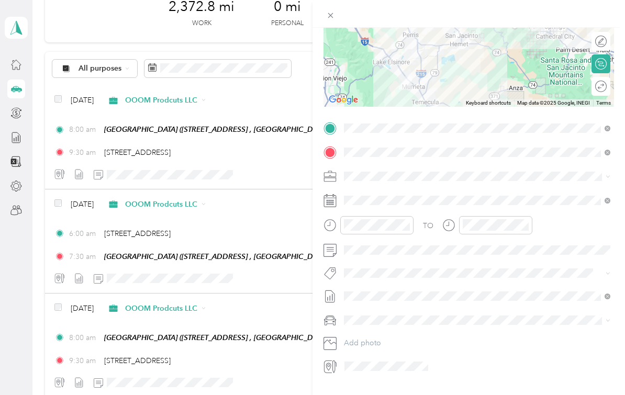
scroll to position [130, 0]
click at [330, 40] on div "Close" at bounding box center [331, 49] width 26 height 18
click at [332, 17] on icon at bounding box center [330, 15] width 9 height 9
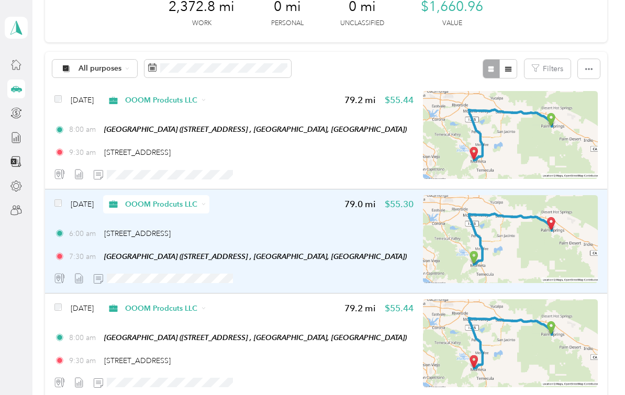
click at [286, 195] on div "Apr 5, 2025 OOOM Prodcuts LLC 79.0 mi $55.30" at bounding box center [233, 204] width 359 height 18
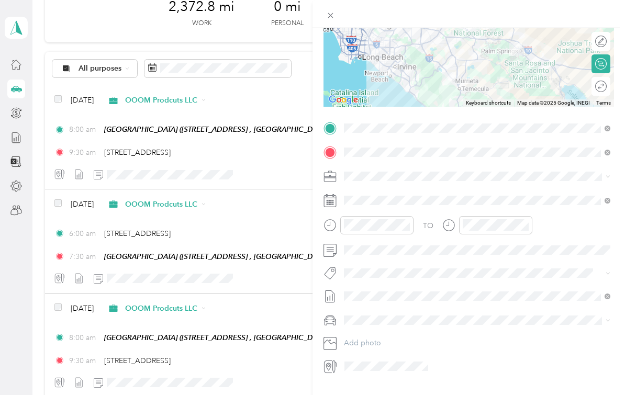
scroll to position [130, 0]
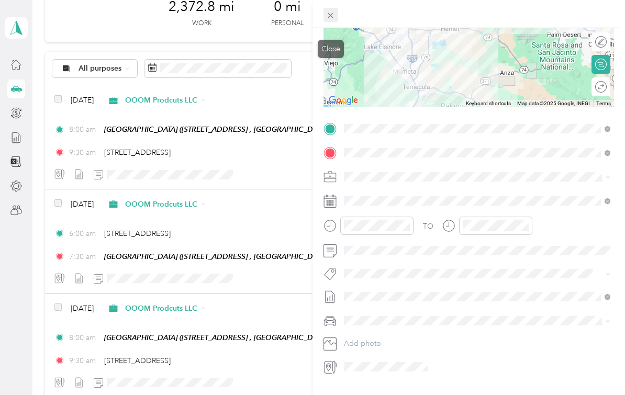
click at [332, 13] on icon at bounding box center [330, 15] width 9 height 9
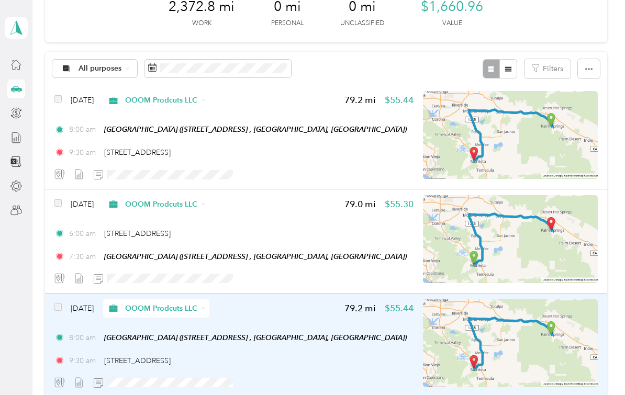
click at [475, 309] on img at bounding box center [510, 343] width 175 height 88
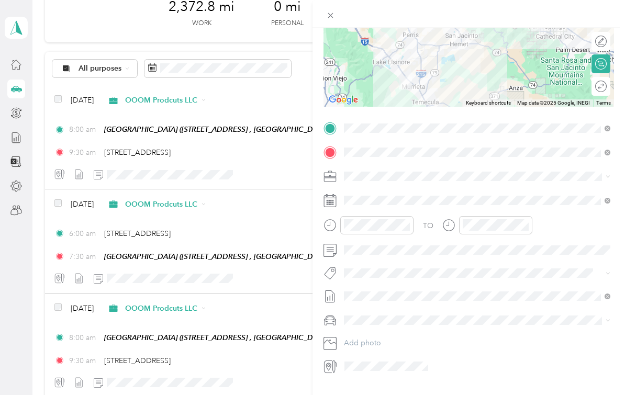
scroll to position [130, 0]
click at [372, 372] on span "Desirees Car" at bounding box center [369, 376] width 42 height 9
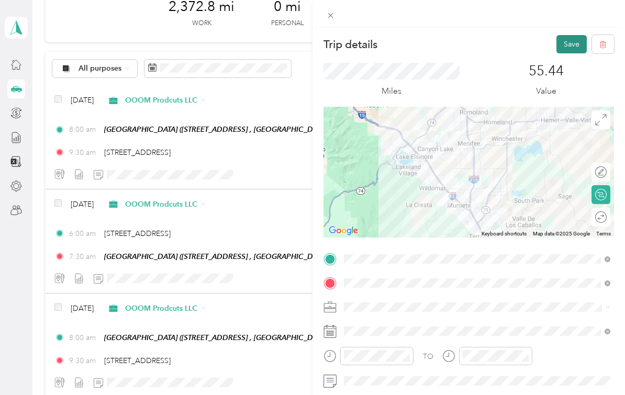
scroll to position [0, 0]
click at [575, 50] on button "Save" at bounding box center [572, 44] width 30 height 18
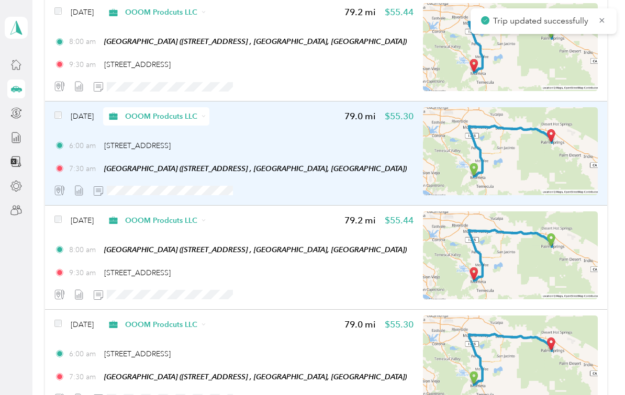
scroll to position [317, 0]
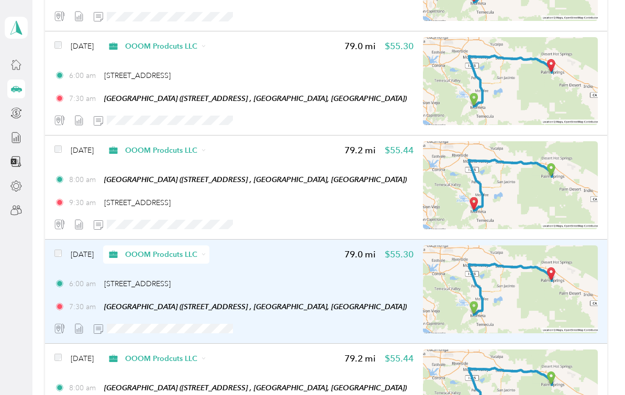
click at [297, 279] on div "6:00 am 23772 Cloverleaf Way, Murrieta" at bounding box center [233, 284] width 359 height 11
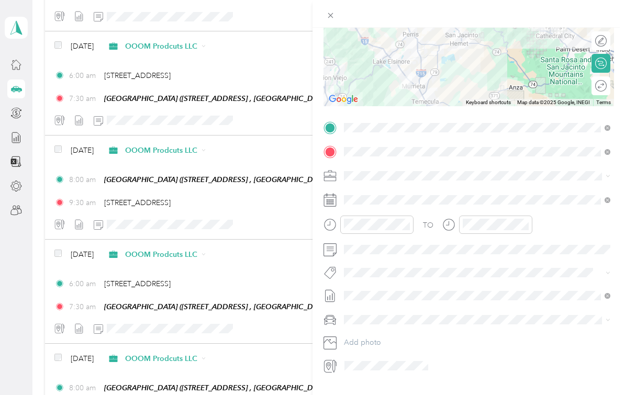
scroll to position [130, 0]
click at [376, 368] on li "Desirees Car" at bounding box center [477, 377] width 274 height 18
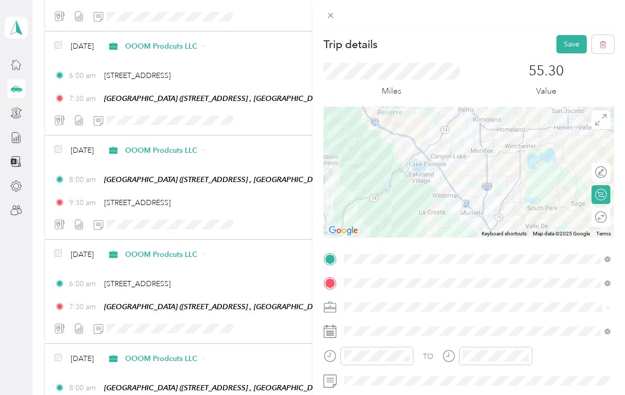
scroll to position [0, 0]
click at [571, 50] on button "Save" at bounding box center [572, 44] width 30 height 18
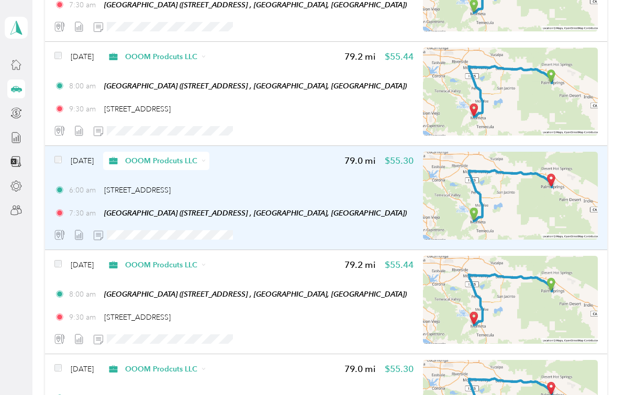
scroll to position [421, 0]
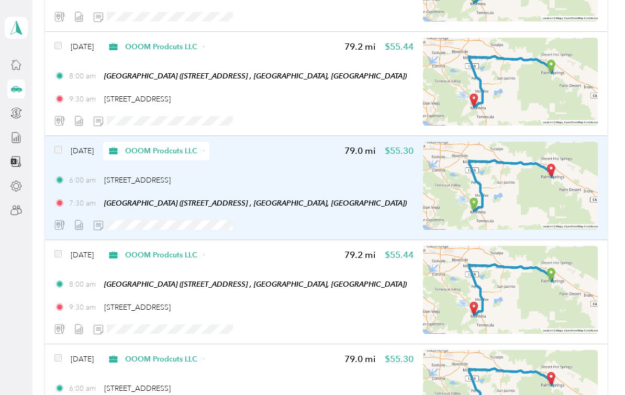
click at [216, 186] on div "6:00 am 23772 Cloverleaf Way, Murrieta 7:30 am Palm Springs Art Mueseum (101 N …" at bounding box center [233, 192] width 359 height 34
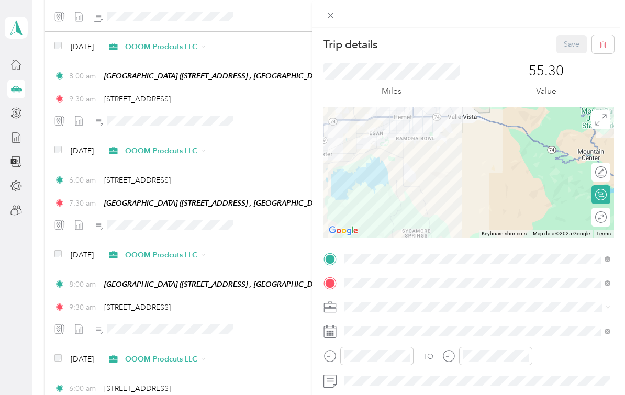
click at [565, 47] on div "Save" at bounding box center [586, 44] width 58 height 18
click at [330, 15] on icon at bounding box center [330, 15] width 5 height 5
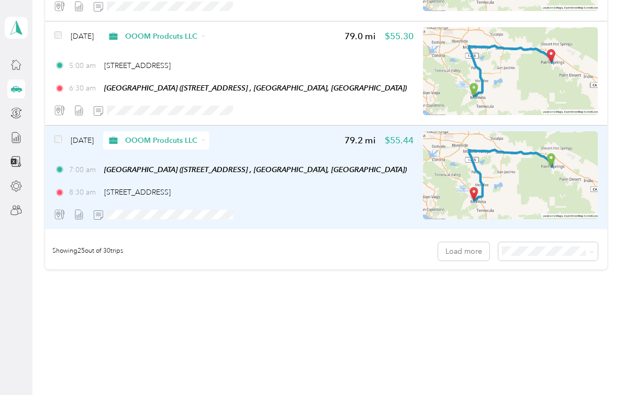
scroll to position [2619, 0]
click at [488, 166] on img at bounding box center [510, 175] width 175 height 88
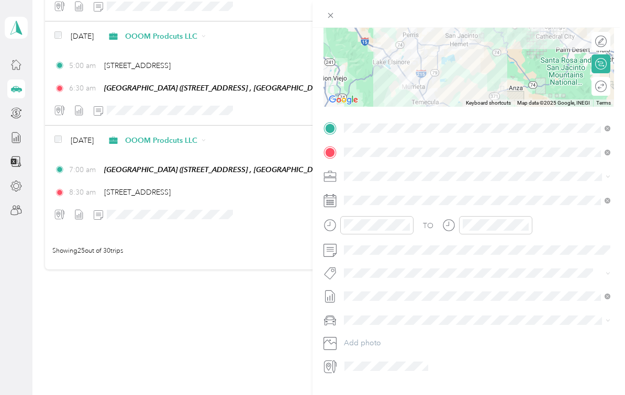
scroll to position [130, 0]
click at [388, 356] on span "Desirees Car" at bounding box center [369, 357] width 42 height 9
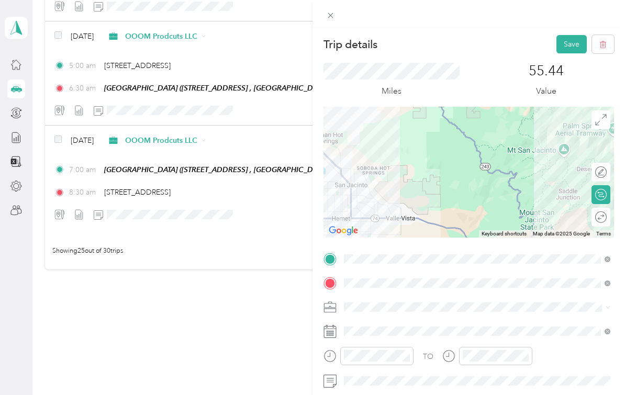
scroll to position [0, 0]
click at [572, 43] on button "Save" at bounding box center [572, 44] width 30 height 18
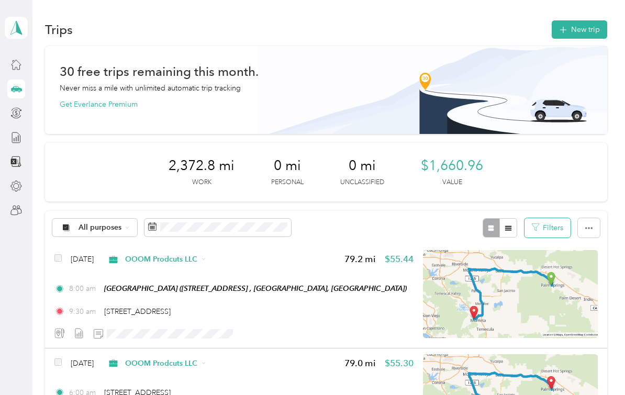
click at [569, 227] on button "Filters" at bounding box center [548, 227] width 46 height 19
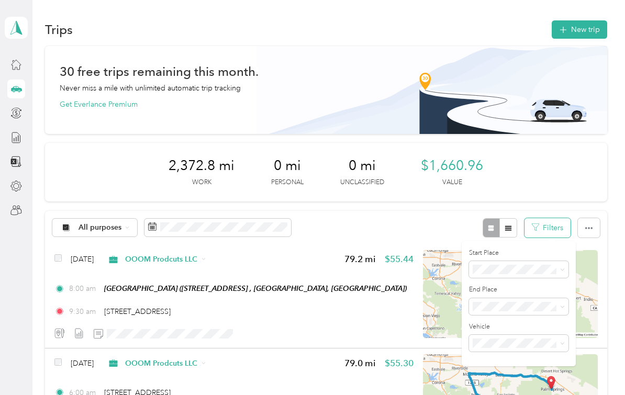
click at [569, 227] on button "Filters" at bounding box center [548, 227] width 46 height 19
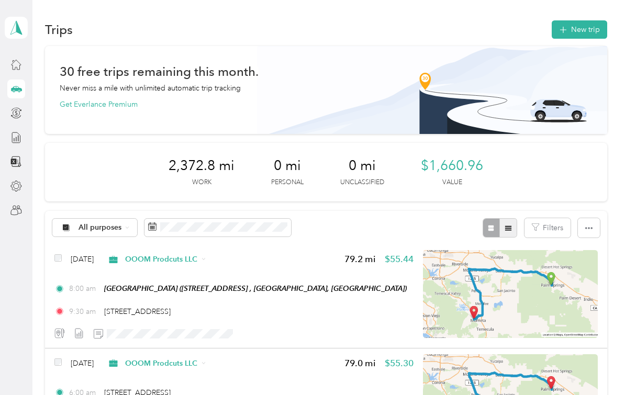
click at [509, 234] on button "button" at bounding box center [508, 227] width 18 height 19
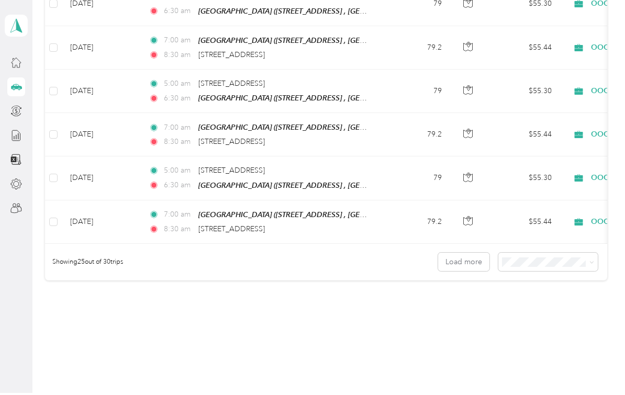
scroll to position [1117, 0]
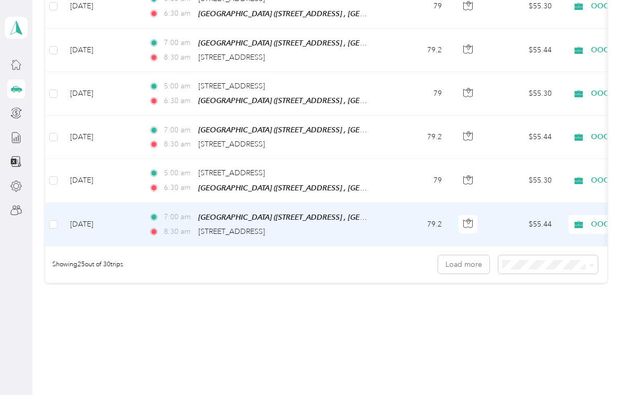
click at [361, 226] on div "8:30 am 23772 Cloverleaf Way, Murrieta" at bounding box center [259, 232] width 220 height 12
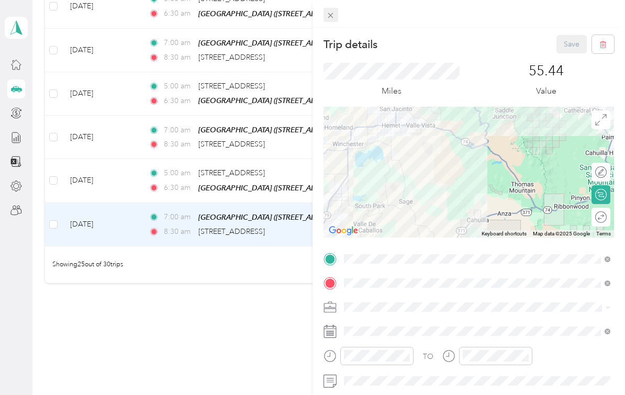
click at [329, 20] on icon at bounding box center [330, 15] width 9 height 9
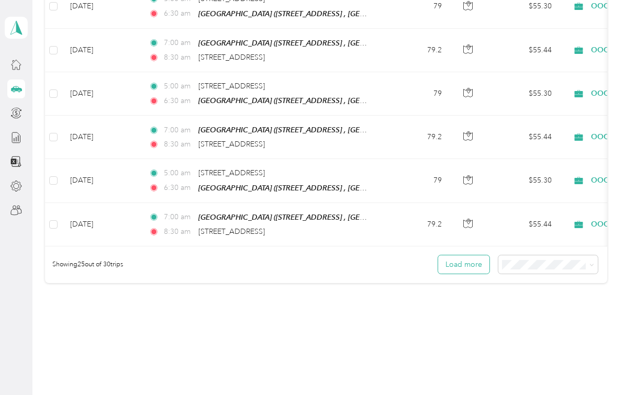
click at [490, 255] on button "Load more" at bounding box center [463, 264] width 51 height 18
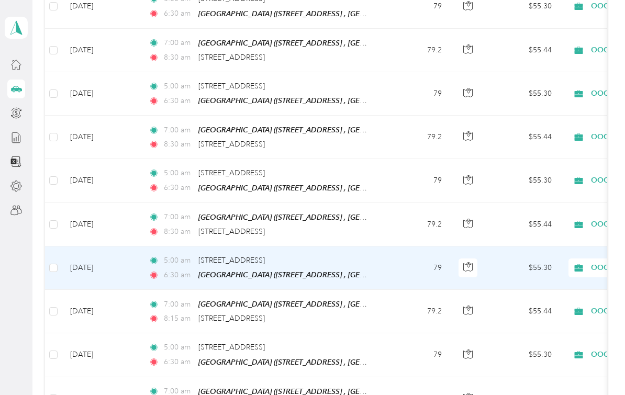
click at [373, 247] on td "5:00 am 23772 Cloverleaf Way, Murrieta 6:30 am Palm Springs Art Mueseum (101 N …" at bounding box center [260, 268] width 241 height 43
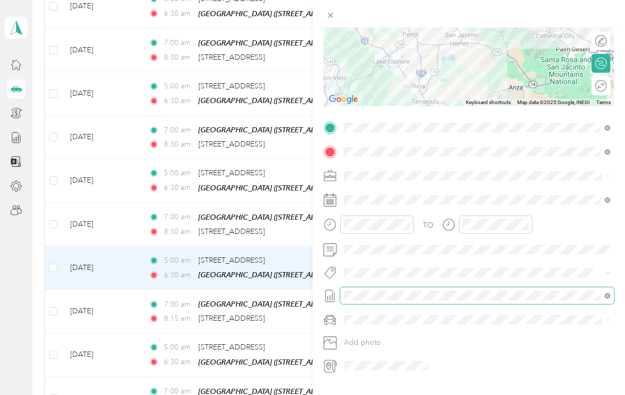
scroll to position [130, 0]
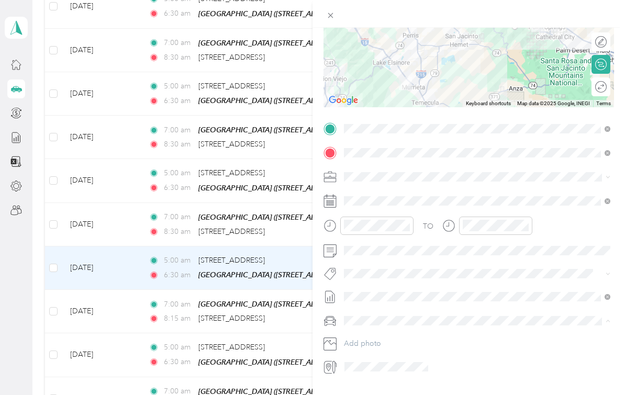
click at [375, 368] on li "Desirees Car" at bounding box center [477, 377] width 274 height 18
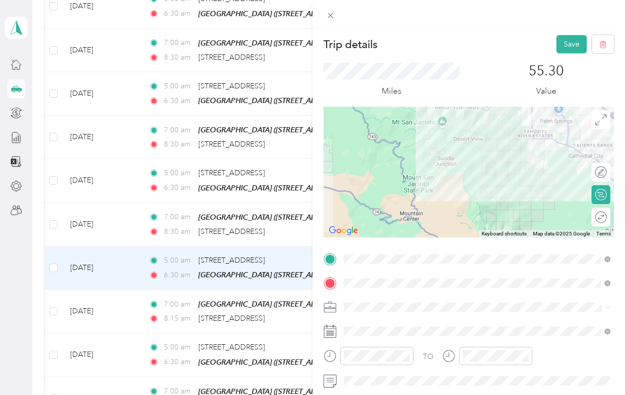
scroll to position [0, 0]
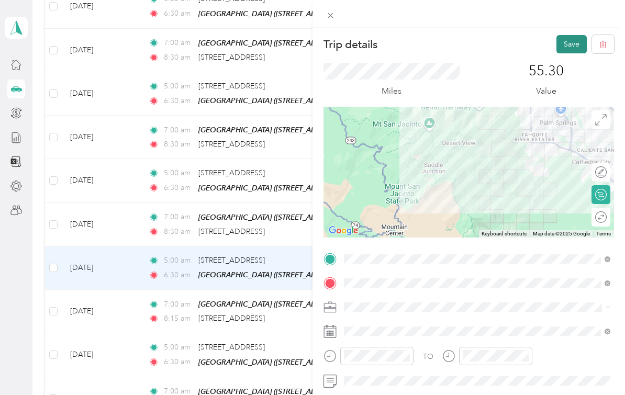
click at [572, 38] on button "Save" at bounding box center [572, 44] width 30 height 18
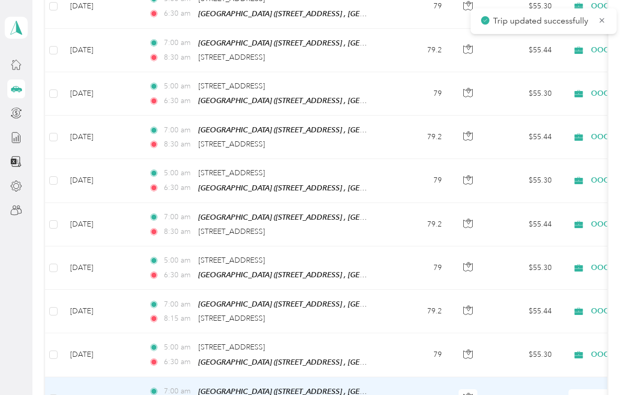
scroll to position [19, 0]
click at [399, 377] on td "79.2" at bounding box center [415, 398] width 69 height 43
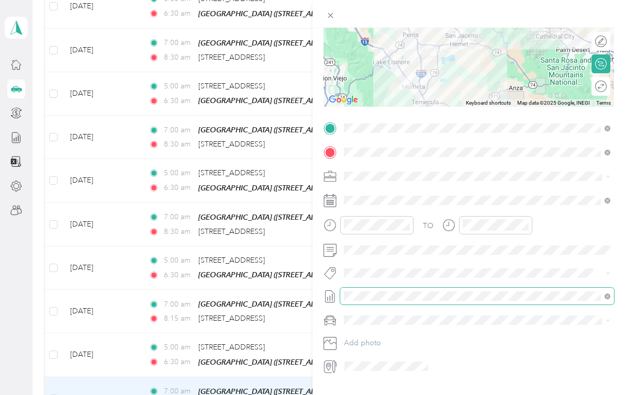
scroll to position [130, 0]
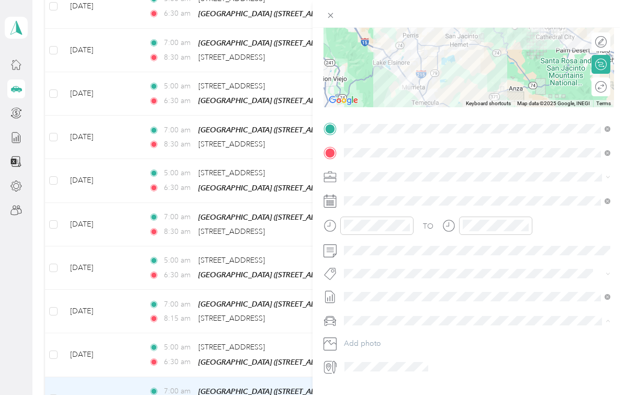
click at [392, 368] on li "Desirees Car" at bounding box center [477, 377] width 274 height 18
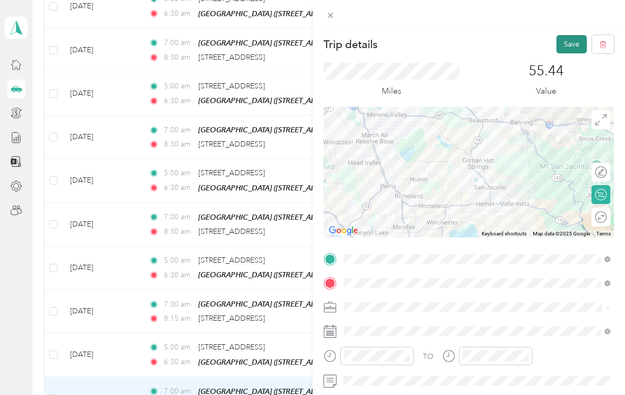
scroll to position [0, 0]
click at [564, 43] on button "Save" at bounding box center [572, 44] width 30 height 18
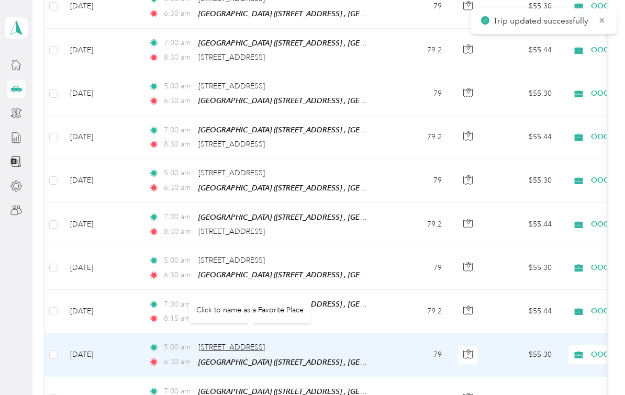
click at [265, 343] on span "[STREET_ADDRESS]" at bounding box center [231, 347] width 66 height 9
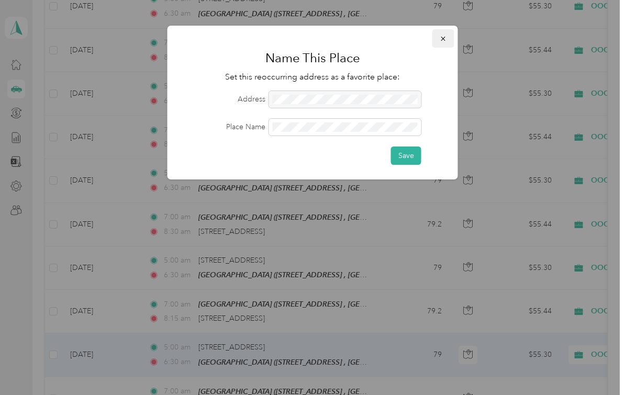
click at [445, 40] on icon "button" at bounding box center [443, 39] width 4 height 4
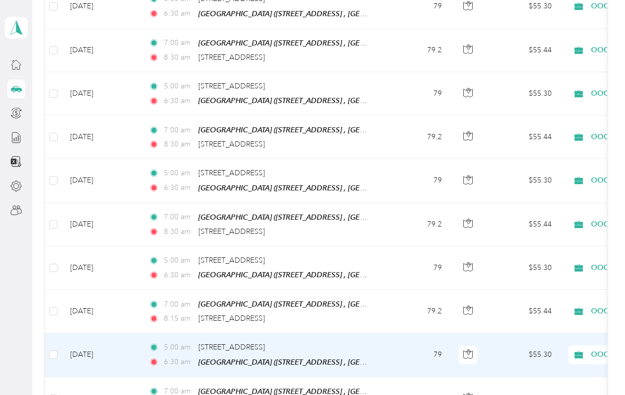
click at [418, 334] on td "79" at bounding box center [415, 355] width 69 height 43
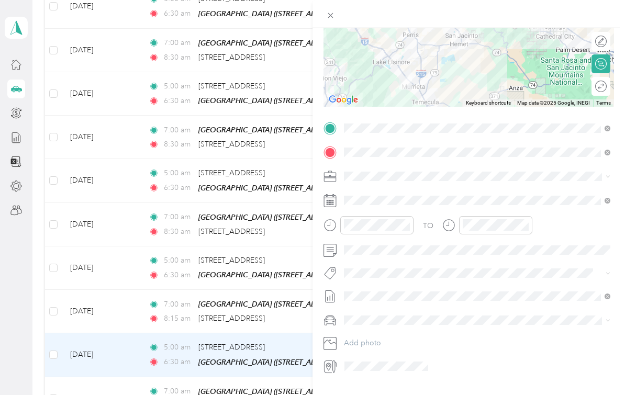
scroll to position [130, 0]
click at [417, 349] on li "Nicks Car" at bounding box center [477, 358] width 274 height 18
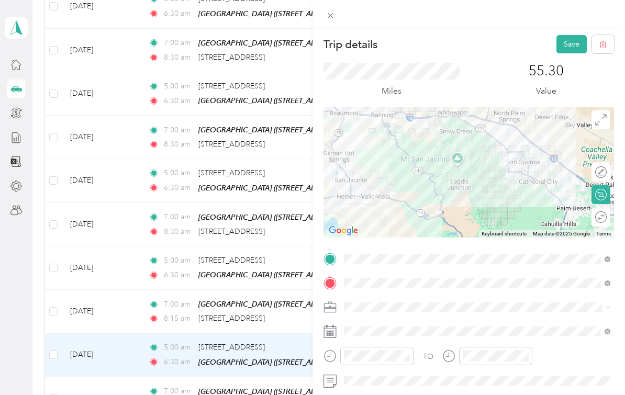
scroll to position [0, 0]
click at [576, 51] on button "Save" at bounding box center [572, 44] width 30 height 18
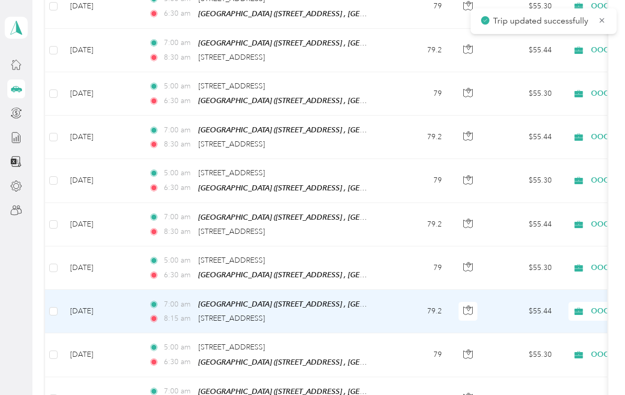
click at [395, 290] on td "79.2" at bounding box center [415, 311] width 69 height 43
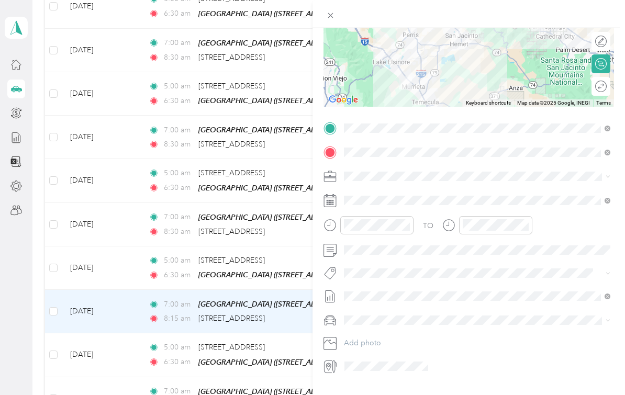
scroll to position [130, 0]
click at [407, 349] on li "Nicks Car" at bounding box center [477, 358] width 274 height 18
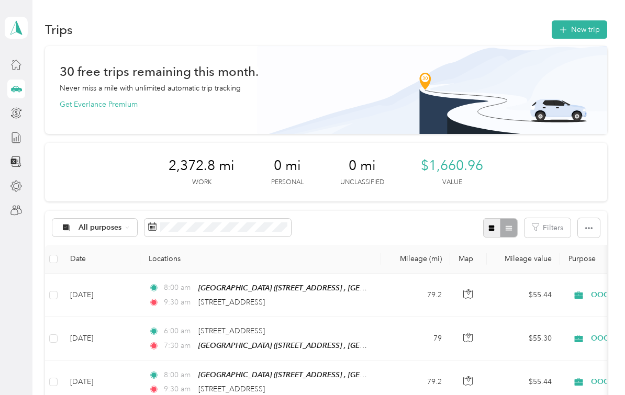
click at [492, 230] on button "button" at bounding box center [492, 227] width 18 height 19
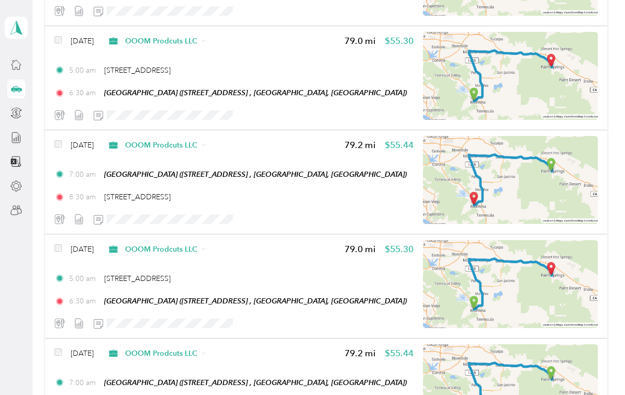
scroll to position [2405, 0]
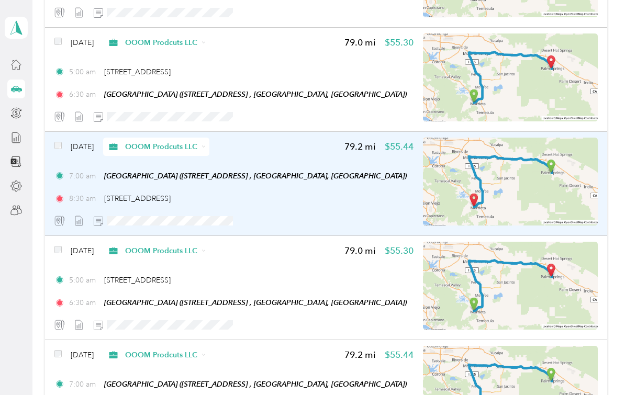
click at [353, 204] on div "[DATE] OOOM Prodcuts LLC 79.2 mi $55.44 7:00 am [GEOGRAPHIC_DATA] ([STREET_ADDR…" at bounding box center [233, 184] width 359 height 93
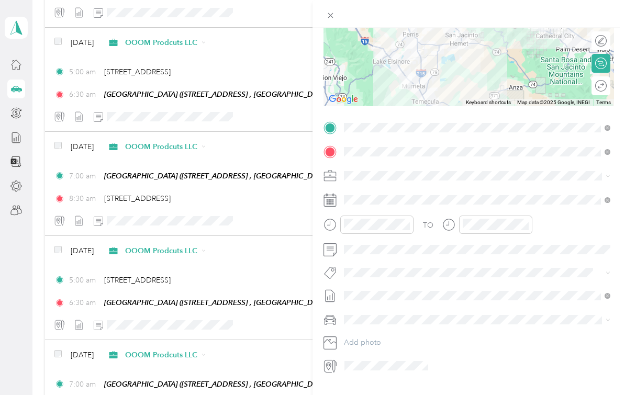
scroll to position [130, 0]
click at [396, 337] on div "Nicks Car" at bounding box center [477, 339] width 259 height 11
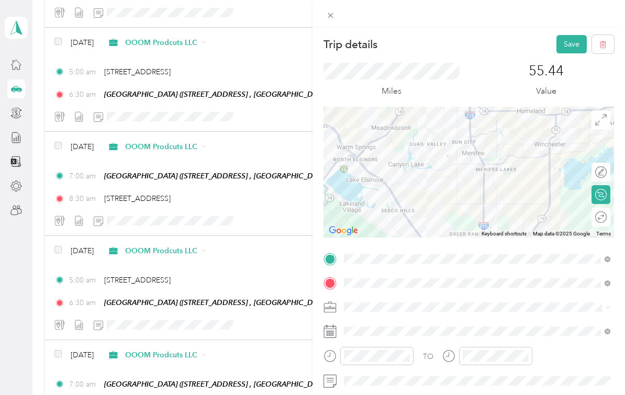
scroll to position [0, 0]
click at [571, 43] on button "Save" at bounding box center [572, 44] width 30 height 18
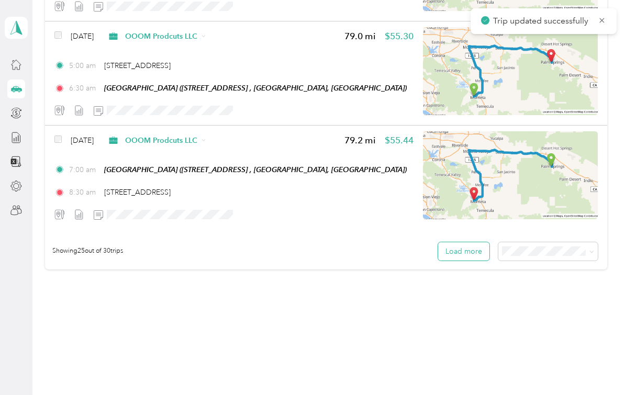
scroll to position [2619, 0]
click at [514, 255] on span at bounding box center [547, 251] width 99 height 18
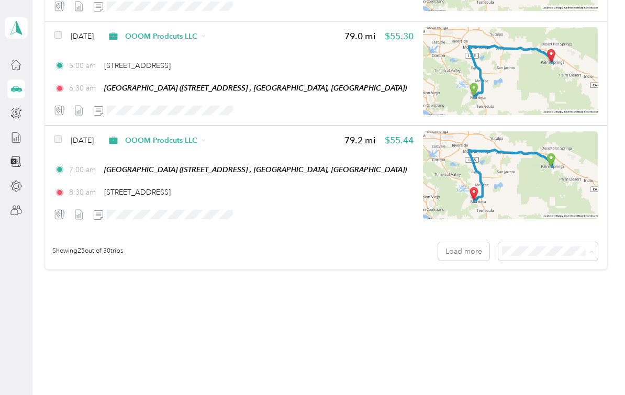
click at [534, 290] on li "50 per load" at bounding box center [553, 289] width 99 height 18
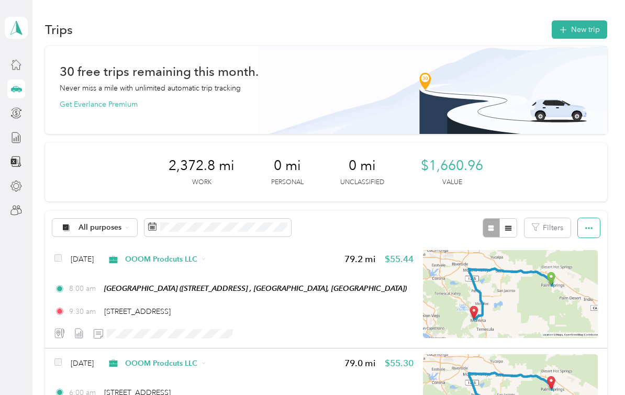
click at [600, 229] on button "button" at bounding box center [589, 227] width 22 height 19
click at [592, 243] on span "Select all" at bounding box center [582, 247] width 29 height 9
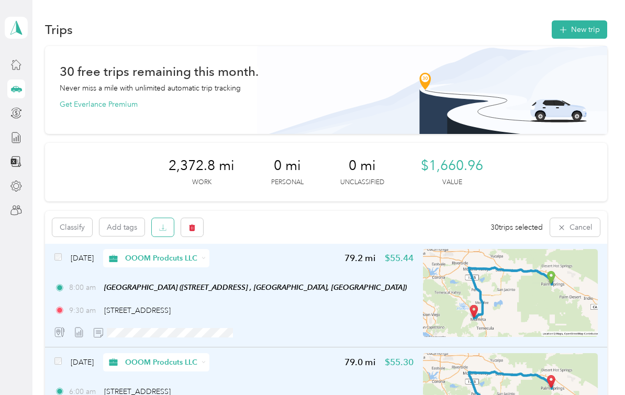
click at [162, 228] on icon "button" at bounding box center [162, 227] width 7 height 7
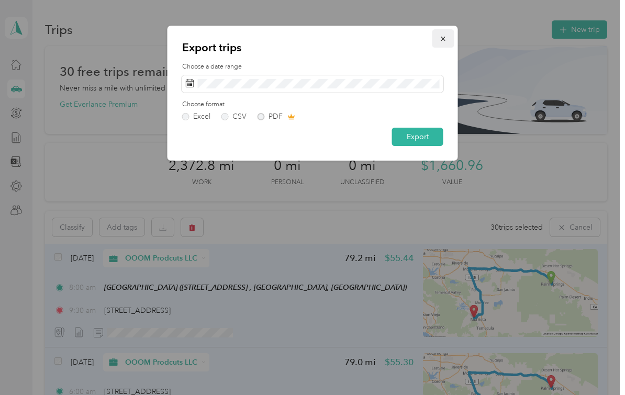
click at [443, 39] on icon "button" at bounding box center [443, 39] width 4 height 4
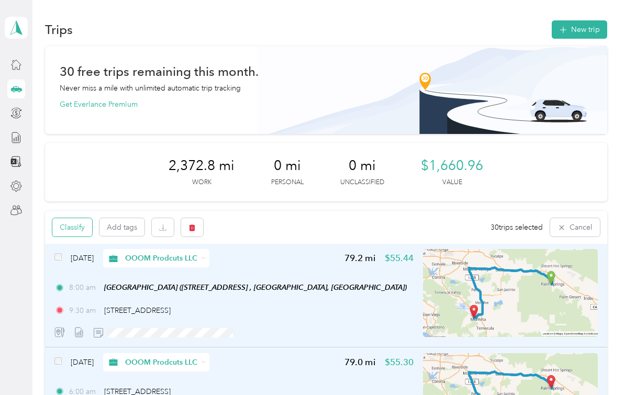
click at [74, 230] on button "Classify" at bounding box center [72, 227] width 40 height 18
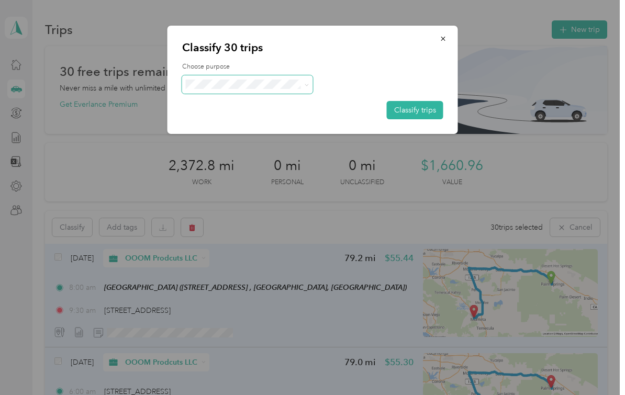
click at [301, 91] on span at bounding box center [247, 84] width 131 height 18
click at [304, 85] on span at bounding box center [305, 84] width 8 height 11
click at [288, 107] on li "OOOM Prodcuts LLC" at bounding box center [247, 103] width 131 height 18
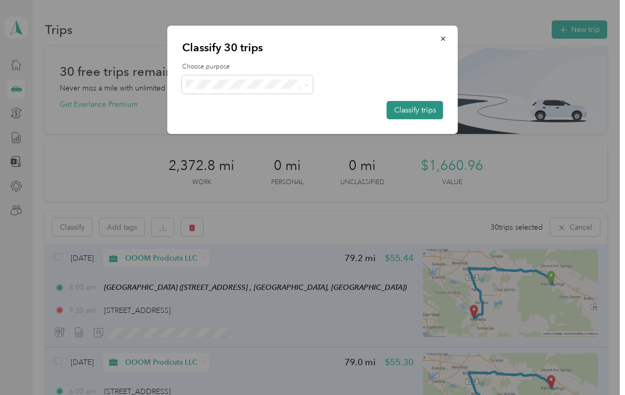
click at [420, 110] on button "Classify trips" at bounding box center [415, 110] width 57 height 18
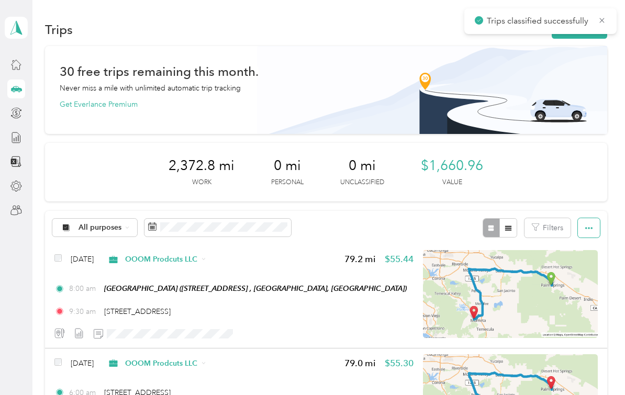
click at [591, 229] on icon "button" at bounding box center [588, 228] width 7 height 7
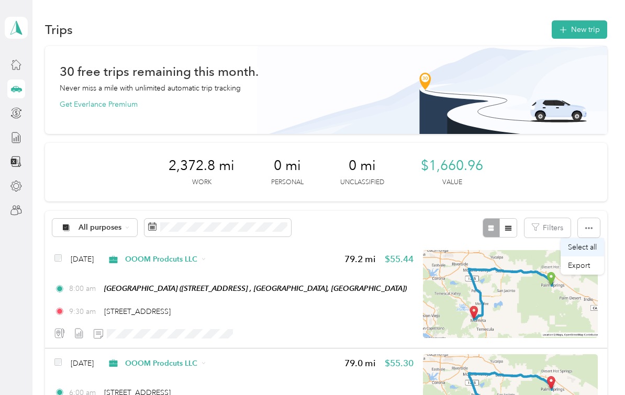
click at [583, 252] on div "Select all" at bounding box center [582, 247] width 29 height 11
click at [575, 248] on span "Select all" at bounding box center [582, 247] width 29 height 9
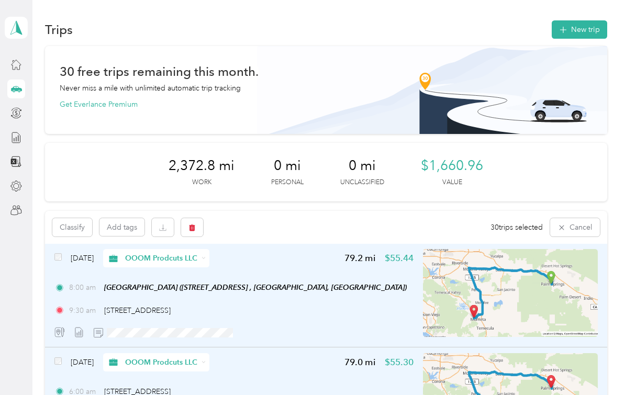
click at [320, 224] on div "Classify Add tags 30 trips selected Cancel" at bounding box center [326, 227] width 562 height 33
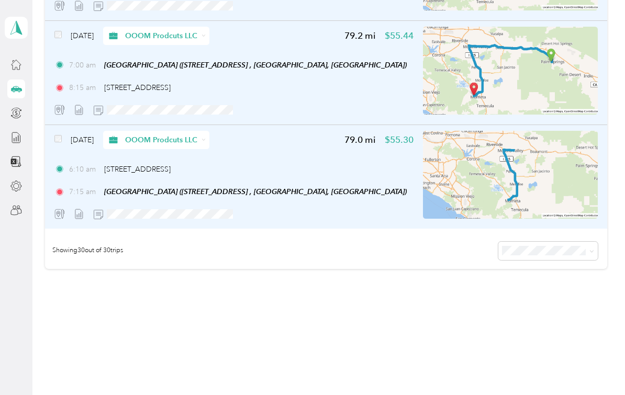
scroll to position [3139, 0]
click at [347, 165] on div "6:10 am [STREET_ADDRESS]" at bounding box center [233, 169] width 359 height 11
click at [500, 171] on img at bounding box center [510, 175] width 175 height 88
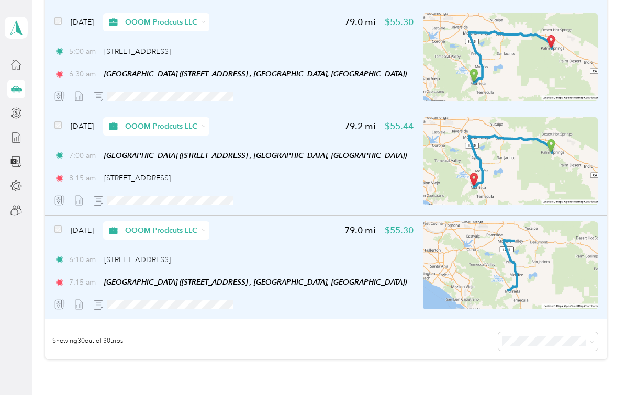
scroll to position [3050, 0]
click at [385, 250] on div "[DATE] OOOM Prodcuts LLC 79.0 mi $55.30 6:10 am [STREET_ADDRESS] 7:15 am [GEOGR…" at bounding box center [233, 267] width 359 height 93
click at [107, 259] on span "[STREET_ADDRESS]" at bounding box center [137, 259] width 66 height 9
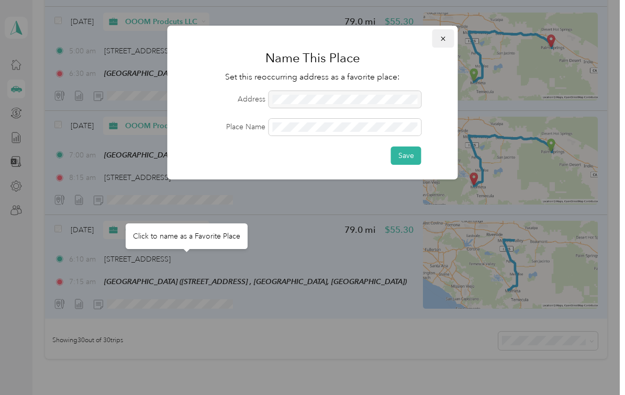
click at [443, 40] on icon "button" at bounding box center [443, 38] width 7 height 7
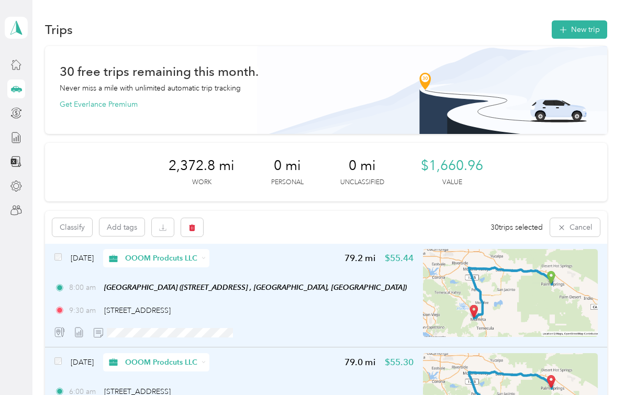
scroll to position [0, 0]
click at [572, 228] on button "Cancel" at bounding box center [575, 227] width 50 height 18
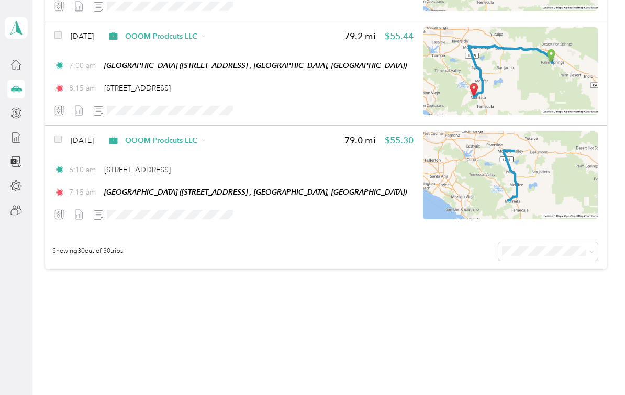
scroll to position [3140, 0]
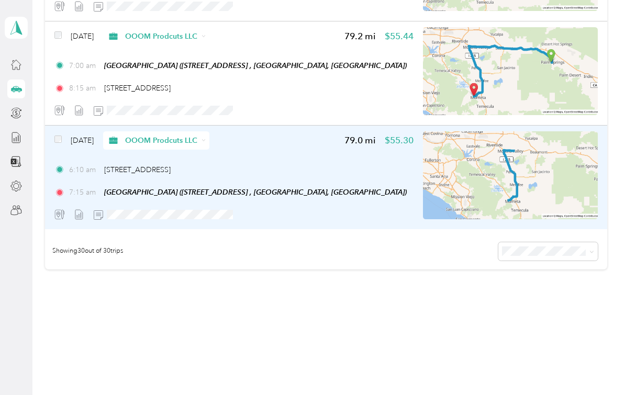
click at [337, 165] on div "6:10 am [STREET_ADDRESS]" at bounding box center [233, 169] width 359 height 11
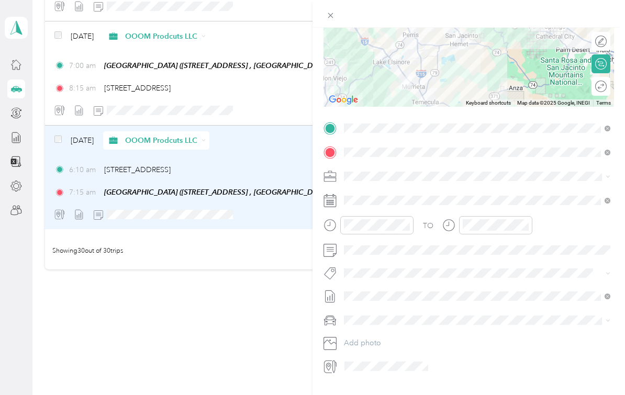
scroll to position [130, 0]
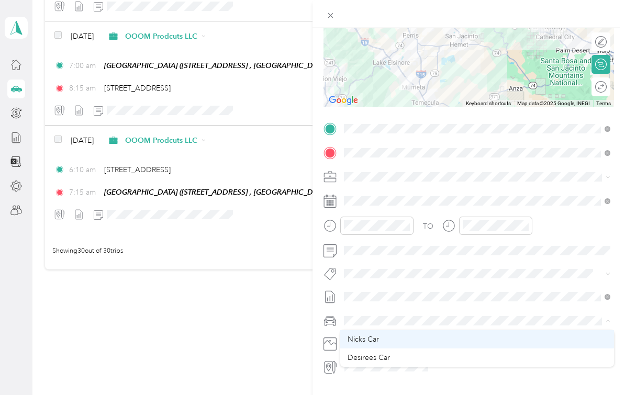
click at [393, 342] on div "Nicks Car" at bounding box center [477, 339] width 259 height 11
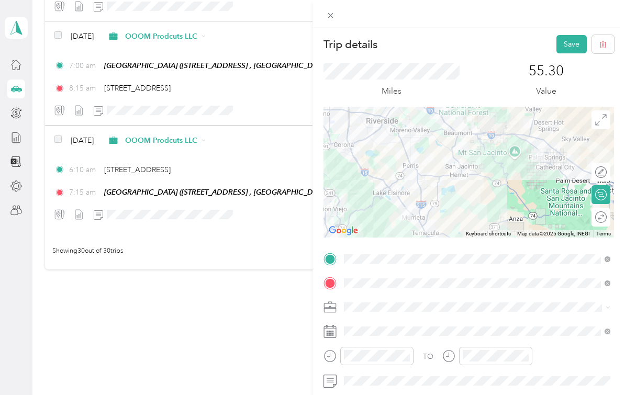
scroll to position [0, 0]
click at [571, 43] on button "Save" at bounding box center [572, 44] width 30 height 18
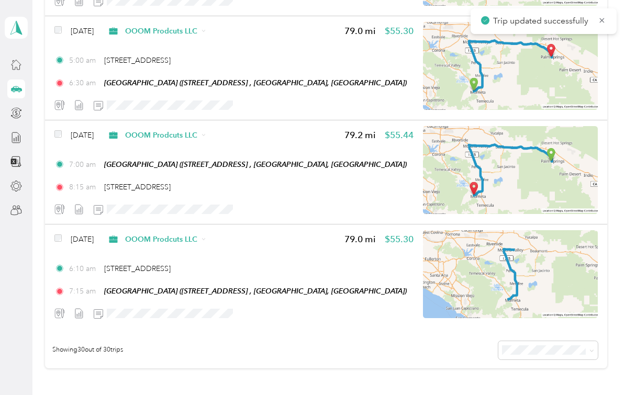
scroll to position [3043, 0]
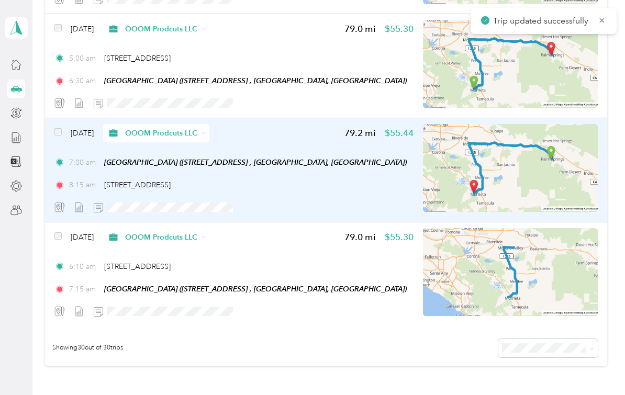
click at [379, 176] on div "7:00 am [GEOGRAPHIC_DATA] ([STREET_ADDRESS] , [GEOGRAPHIC_DATA], [GEOGRAPHIC_DA…" at bounding box center [233, 174] width 359 height 34
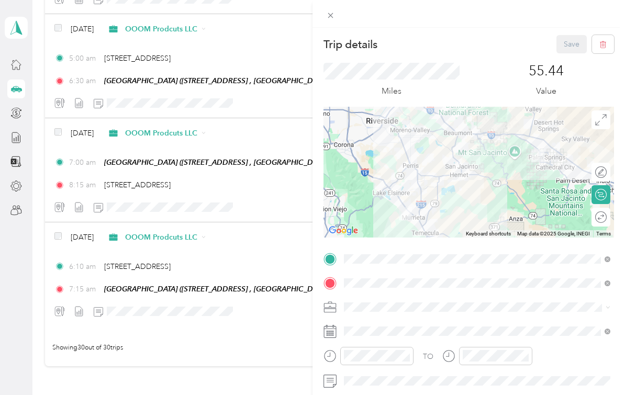
click at [574, 46] on div "Save" at bounding box center [586, 44] width 58 height 18
click at [335, 14] on icon at bounding box center [330, 15] width 9 height 9
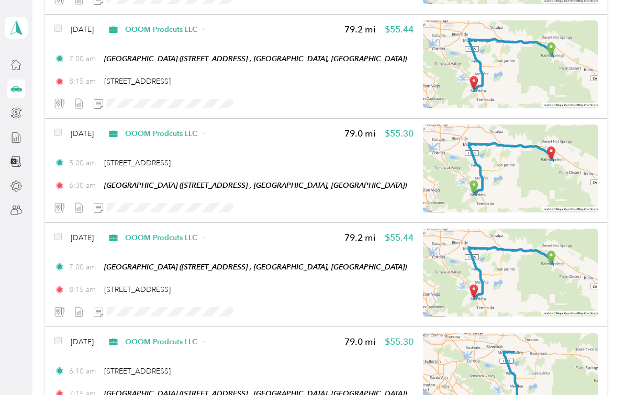
scroll to position [3004, 0]
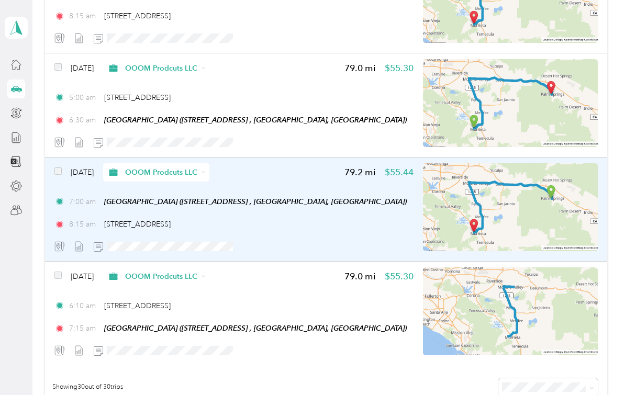
click at [323, 229] on div "8:15 am [STREET_ADDRESS]" at bounding box center [233, 224] width 359 height 11
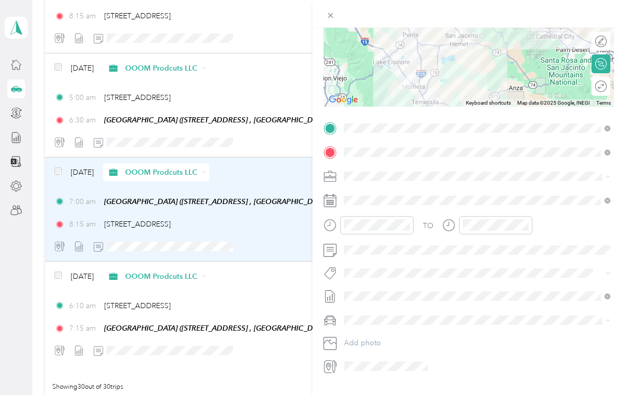
scroll to position [130, 0]
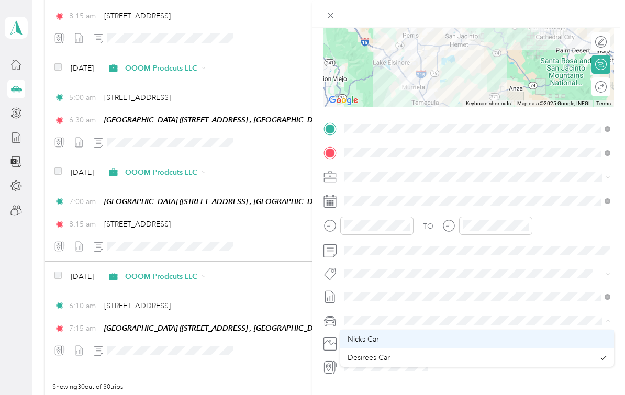
click at [395, 339] on div "Nicks Car" at bounding box center [477, 339] width 259 height 11
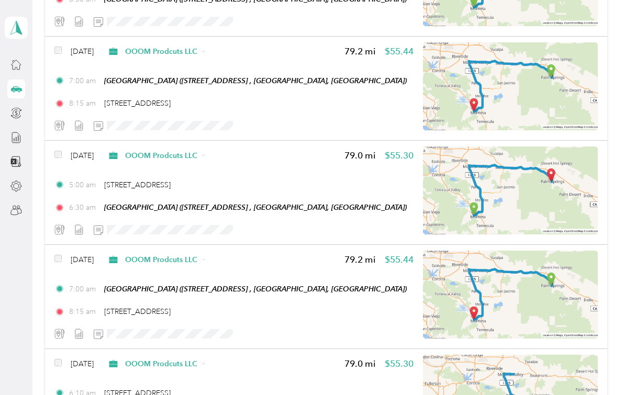
scroll to position [2890, 0]
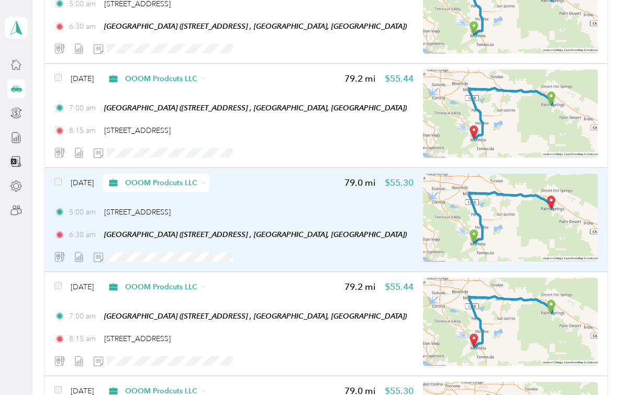
click at [358, 207] on div "5:00 am 23772 Cloverleaf Way, Murrieta" at bounding box center [233, 212] width 359 height 11
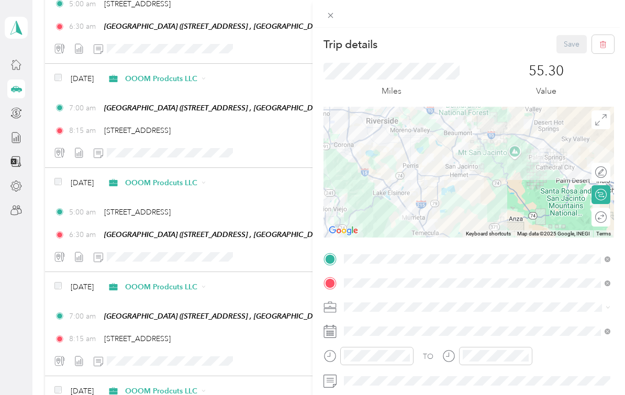
click at [275, 96] on div "Trip details Save This trip cannot be edited because it is either under review,…" at bounding box center [312, 197] width 625 height 395
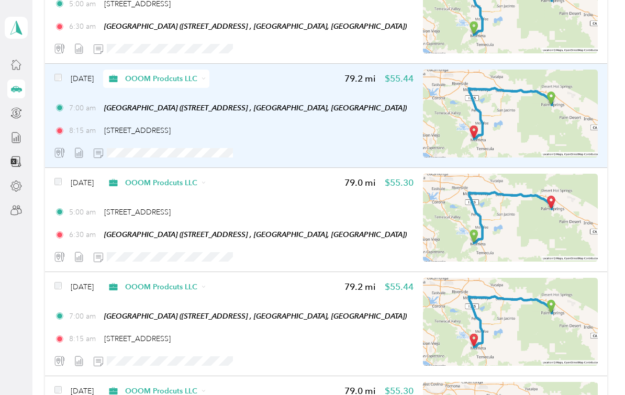
click at [322, 131] on div "8:15 am [STREET_ADDRESS]" at bounding box center [233, 130] width 359 height 11
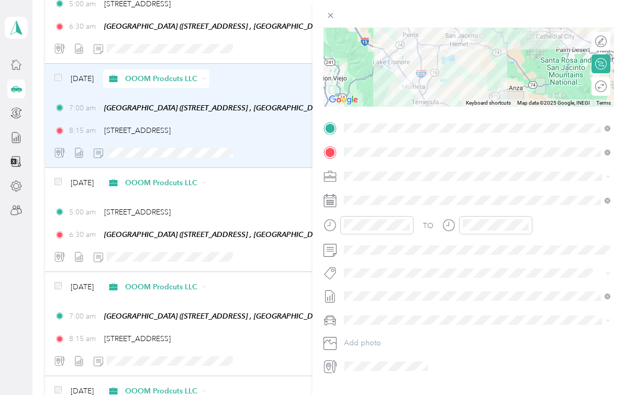
scroll to position [130, 0]
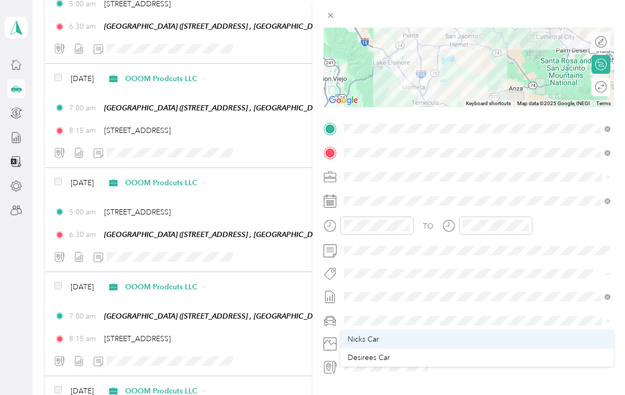
click at [395, 340] on div "Nicks Car" at bounding box center [477, 339] width 259 height 11
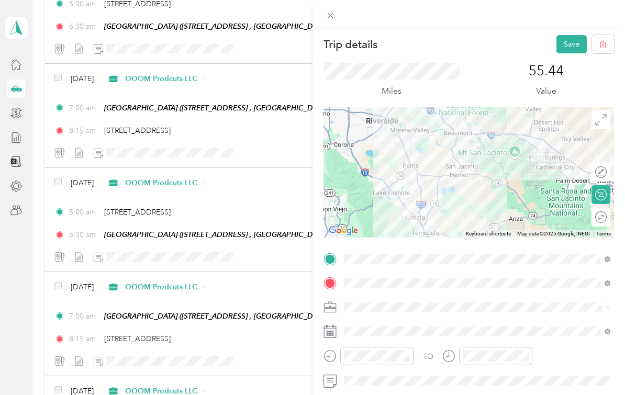
scroll to position [0, 0]
click at [570, 46] on button "Save" at bounding box center [572, 44] width 30 height 18
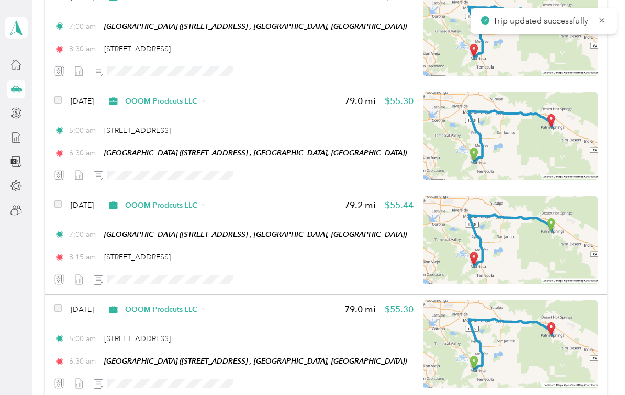
scroll to position [2762, 0]
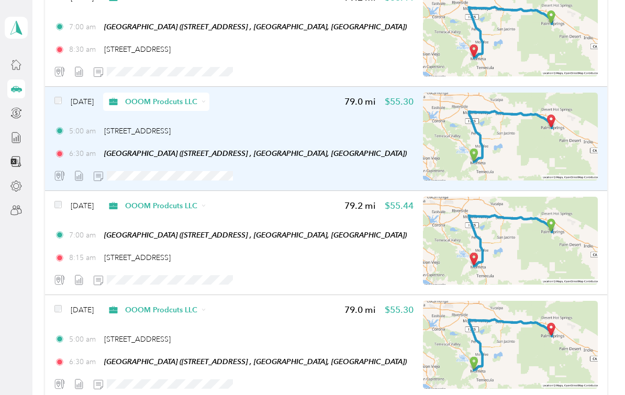
click at [318, 135] on div "5:00 am 23772 Cloverleaf Way, Murrieta" at bounding box center [233, 131] width 359 height 11
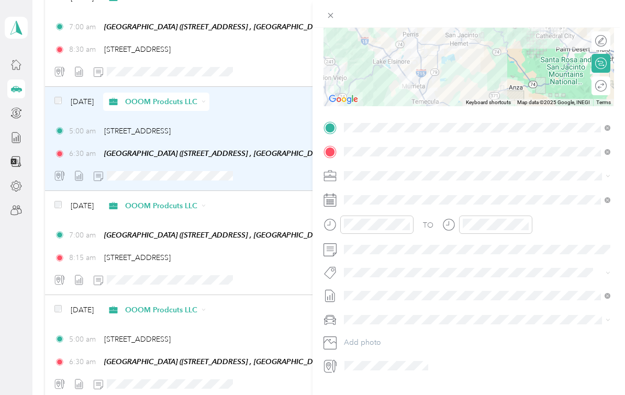
scroll to position [130, 0]
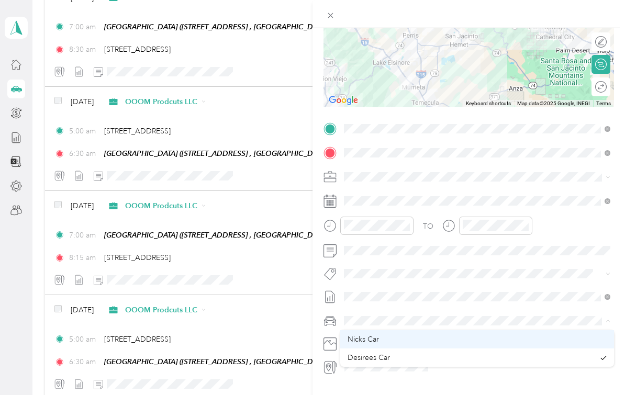
click at [397, 338] on div "Nicks Car" at bounding box center [477, 339] width 259 height 11
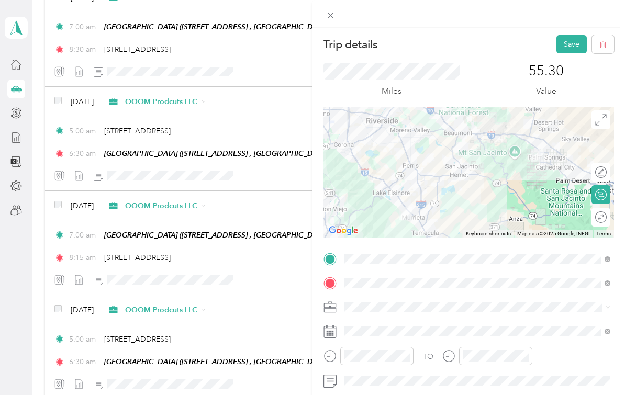
scroll to position [0, 0]
click at [575, 48] on button "Save" at bounding box center [572, 44] width 30 height 18
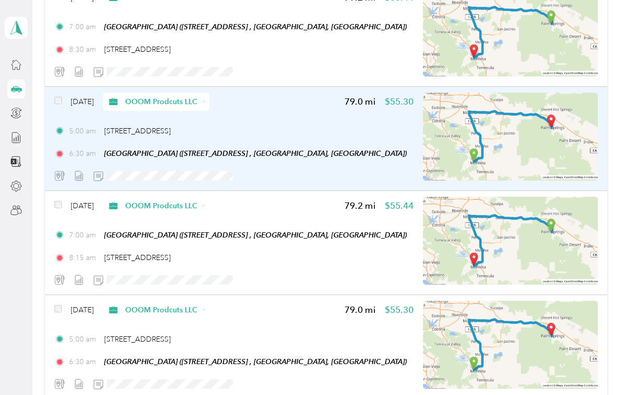
click at [241, 126] on div "5:00 am 23772 Cloverleaf Way, Murrieta" at bounding box center [233, 131] width 359 height 11
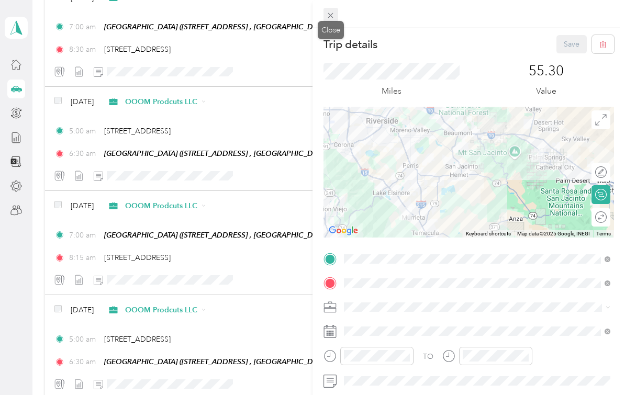
click at [336, 16] on span at bounding box center [331, 15] width 15 height 15
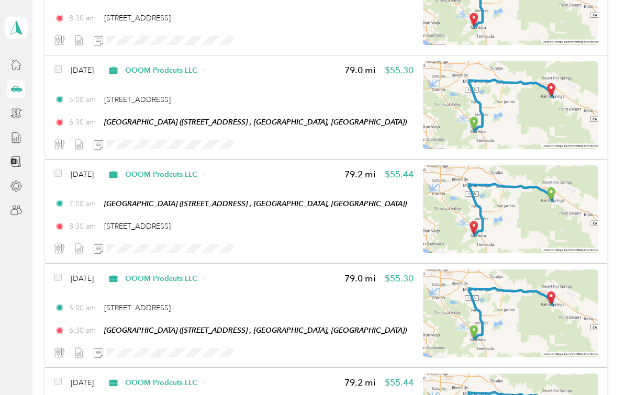
scroll to position [2584, 0]
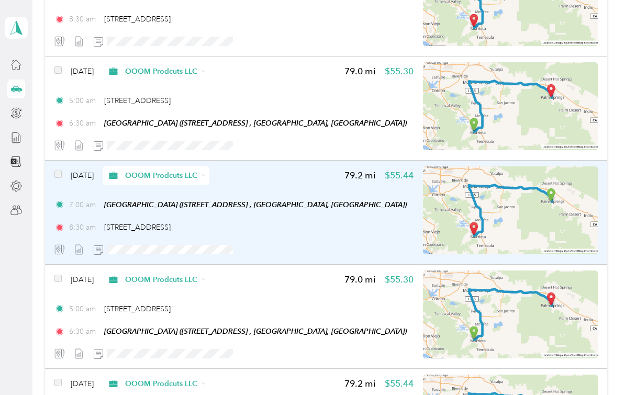
click at [291, 180] on div "Jan 20, 2025 OOOM Prodcuts LLC 79.2 mi $55.44" at bounding box center [233, 175] width 359 height 18
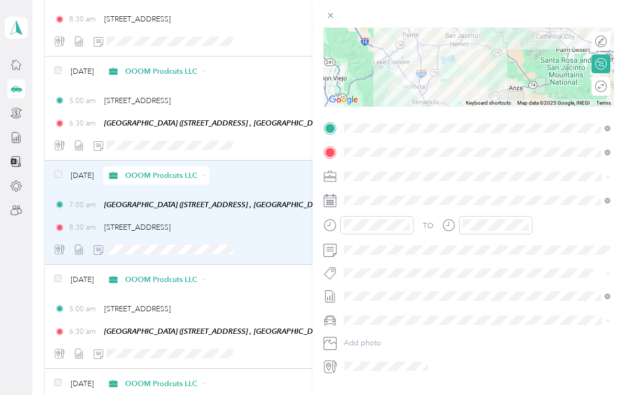
scroll to position [130, 0]
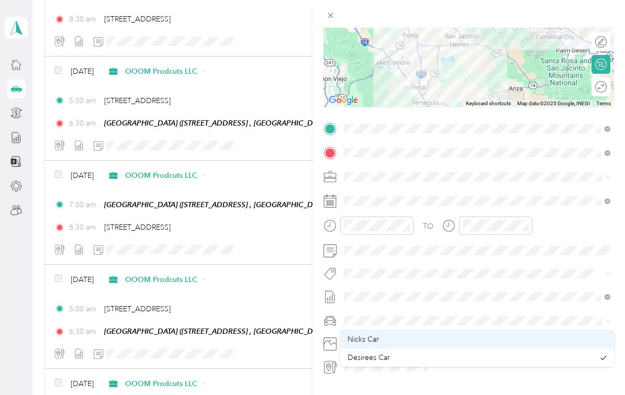
click at [395, 338] on div "Nicks Car" at bounding box center [477, 339] width 259 height 11
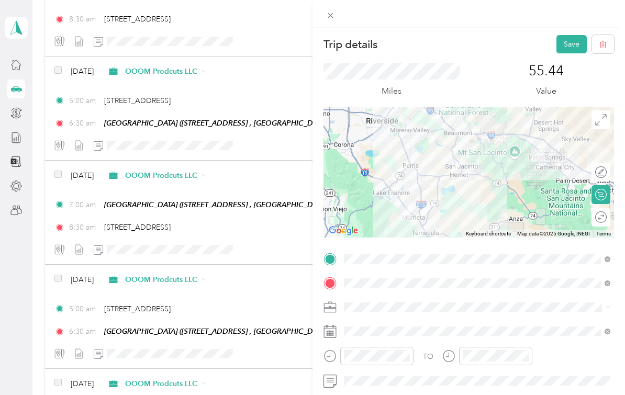
scroll to position [0, 0]
click at [575, 45] on button "Save" at bounding box center [572, 44] width 30 height 18
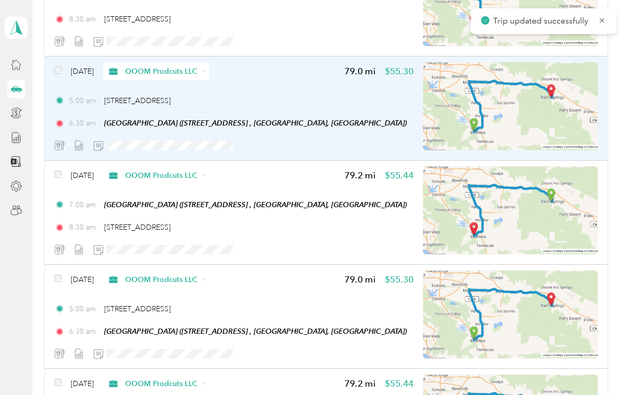
click at [297, 105] on div "5:00 am 23772 Cloverleaf Way, Murrieta" at bounding box center [233, 100] width 359 height 11
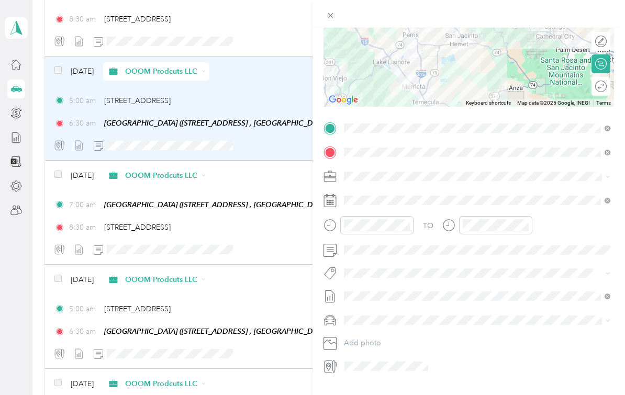
scroll to position [130, 0]
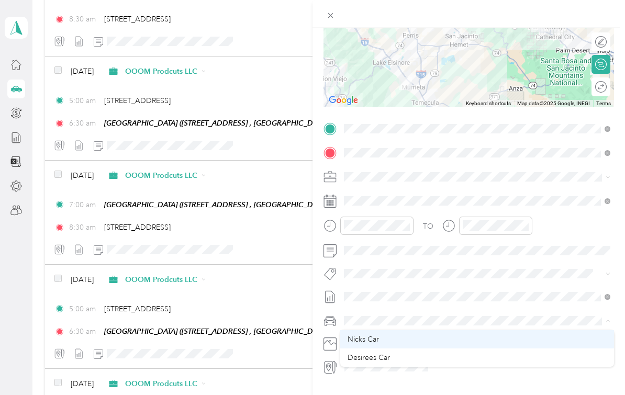
click at [387, 342] on div "Nicks Car" at bounding box center [477, 339] width 259 height 11
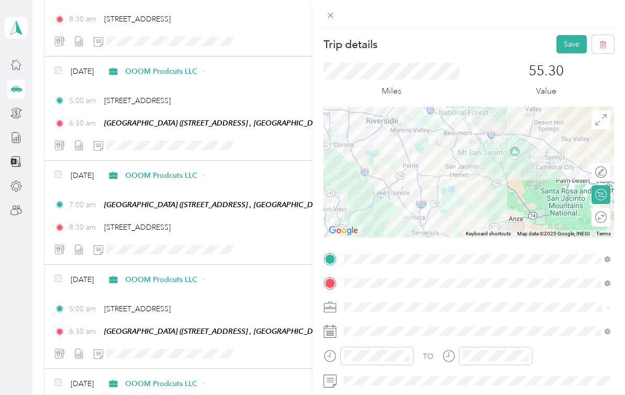
scroll to position [0, 0]
click at [570, 47] on button "Save" at bounding box center [572, 44] width 30 height 18
